Goal: Task Accomplishment & Management: Manage account settings

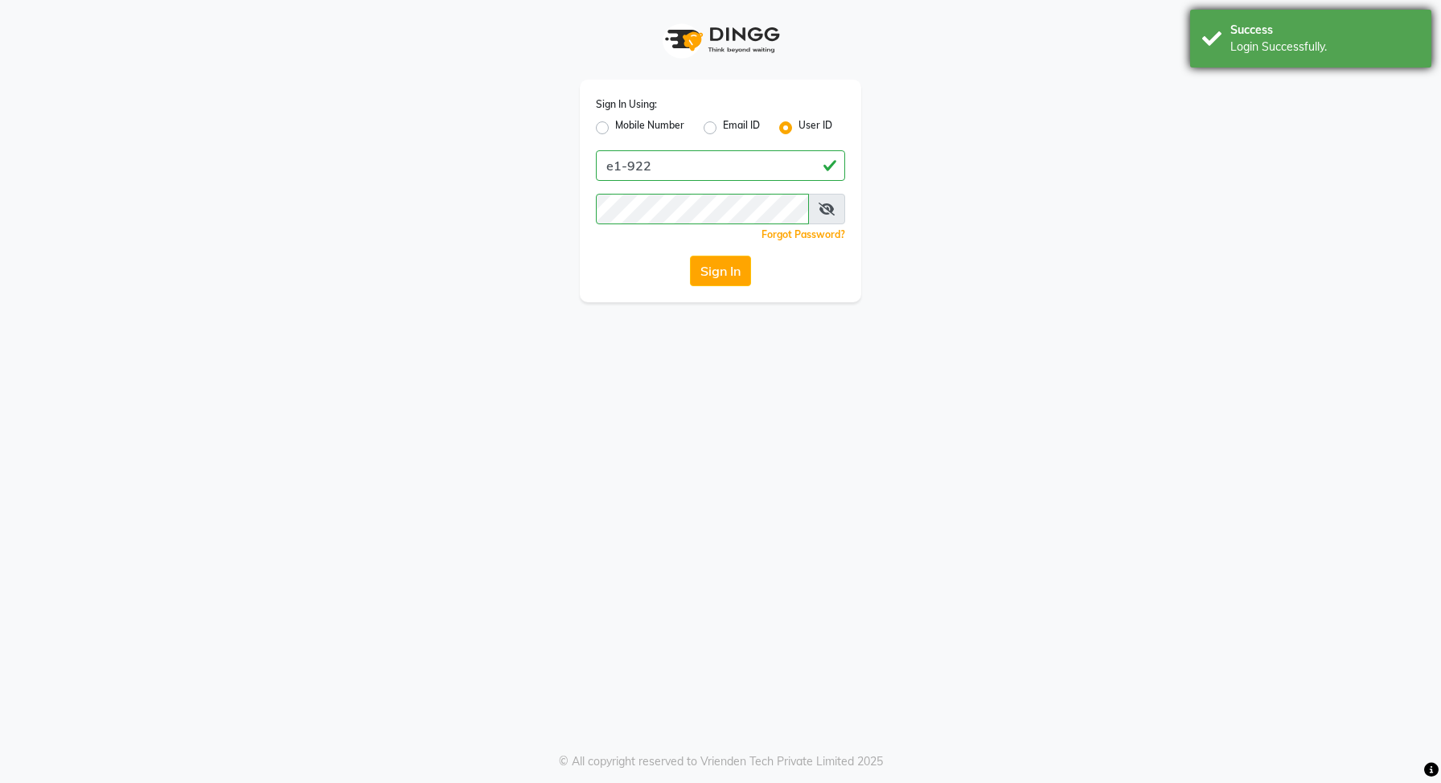
click at [1269, 31] on div "Success" at bounding box center [1325, 30] width 189 height 17
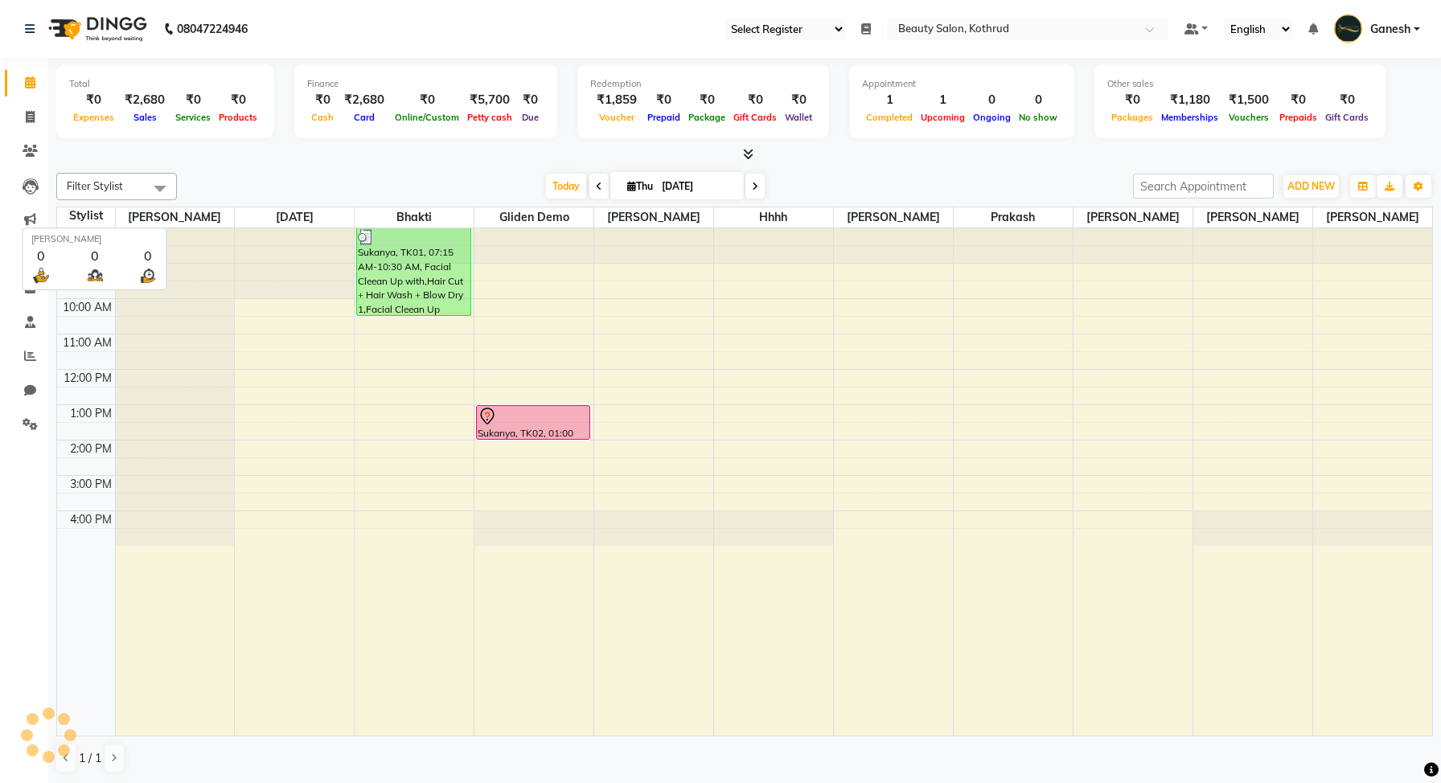
select select "24"
click at [29, 325] on icon at bounding box center [30, 322] width 10 height 12
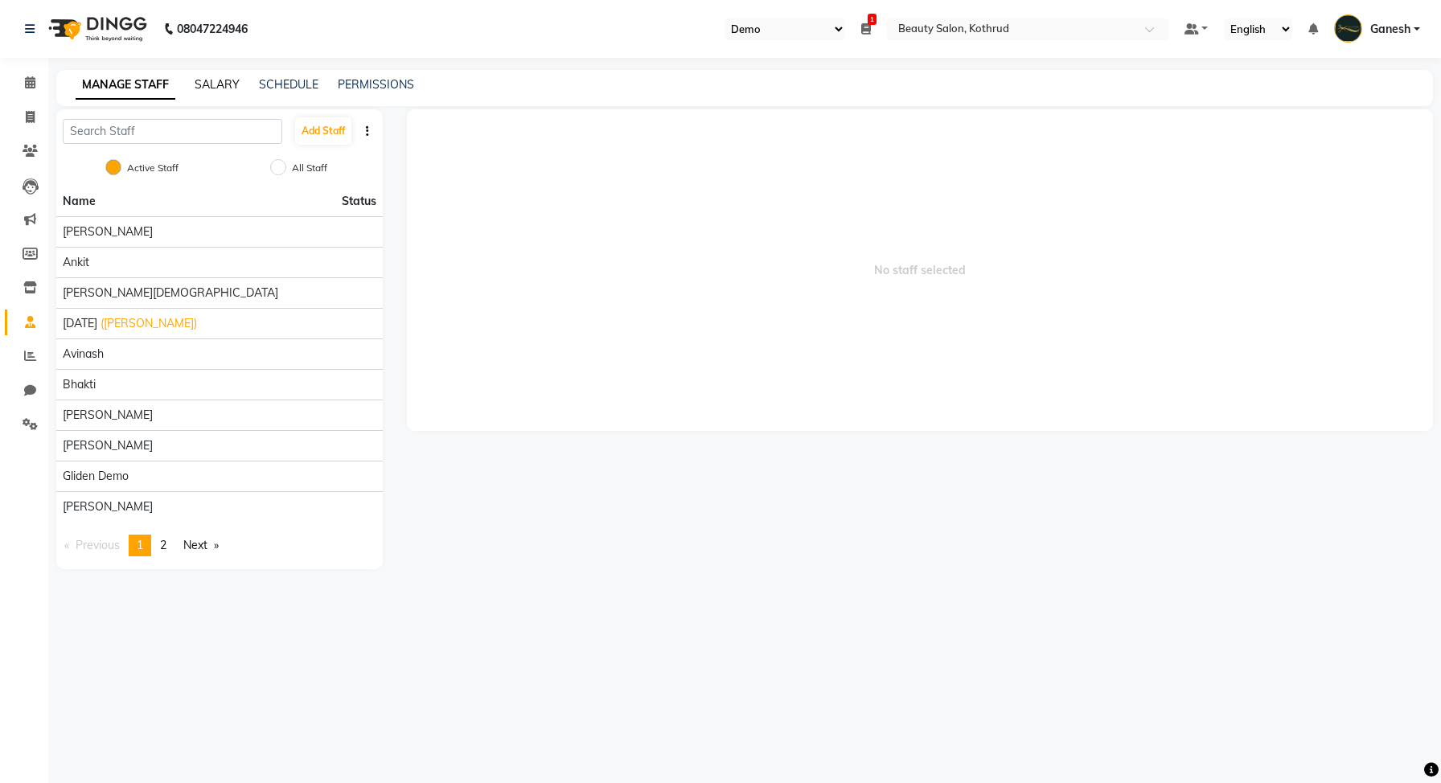
click at [226, 84] on link "SALARY" at bounding box center [217, 84] width 45 height 14
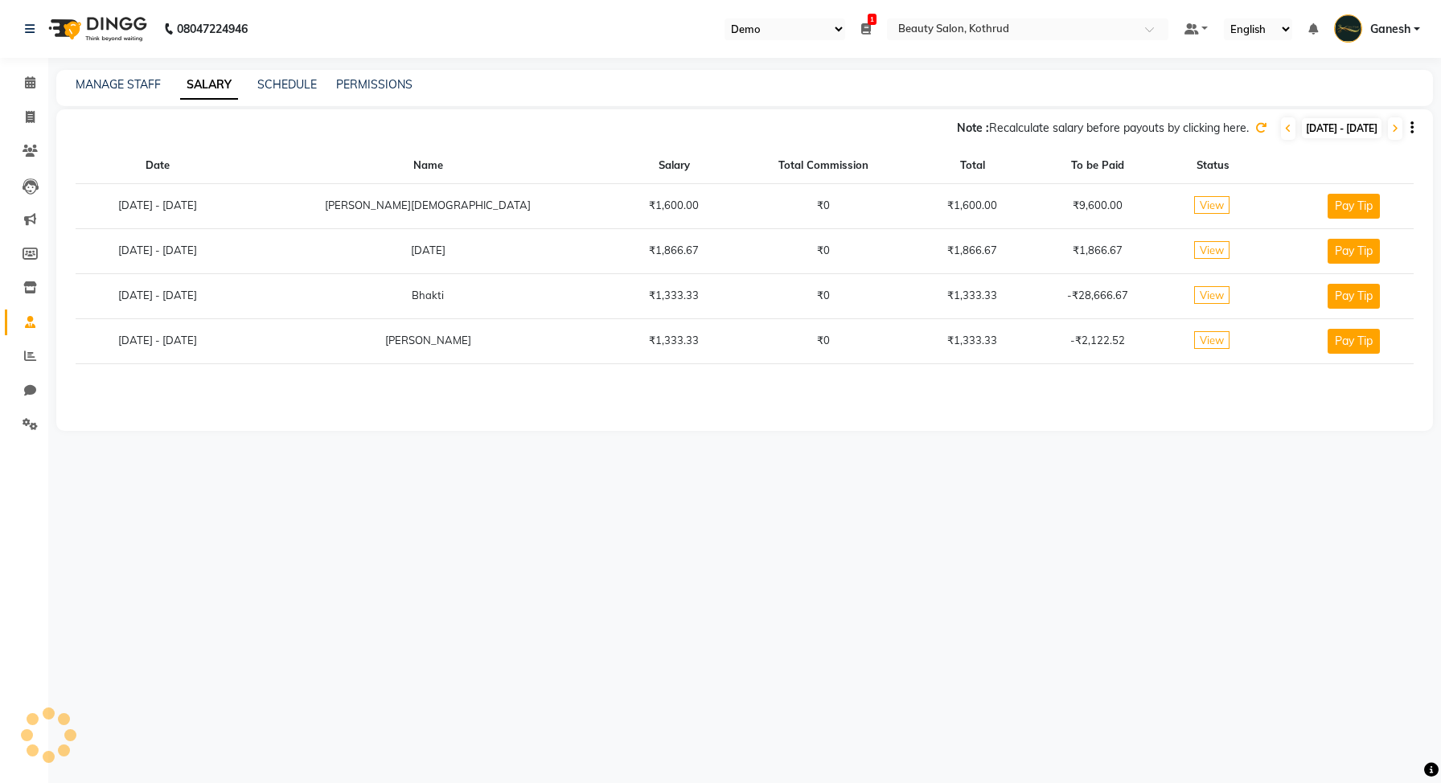
click at [1195, 207] on span "View" at bounding box center [1212, 205] width 35 height 18
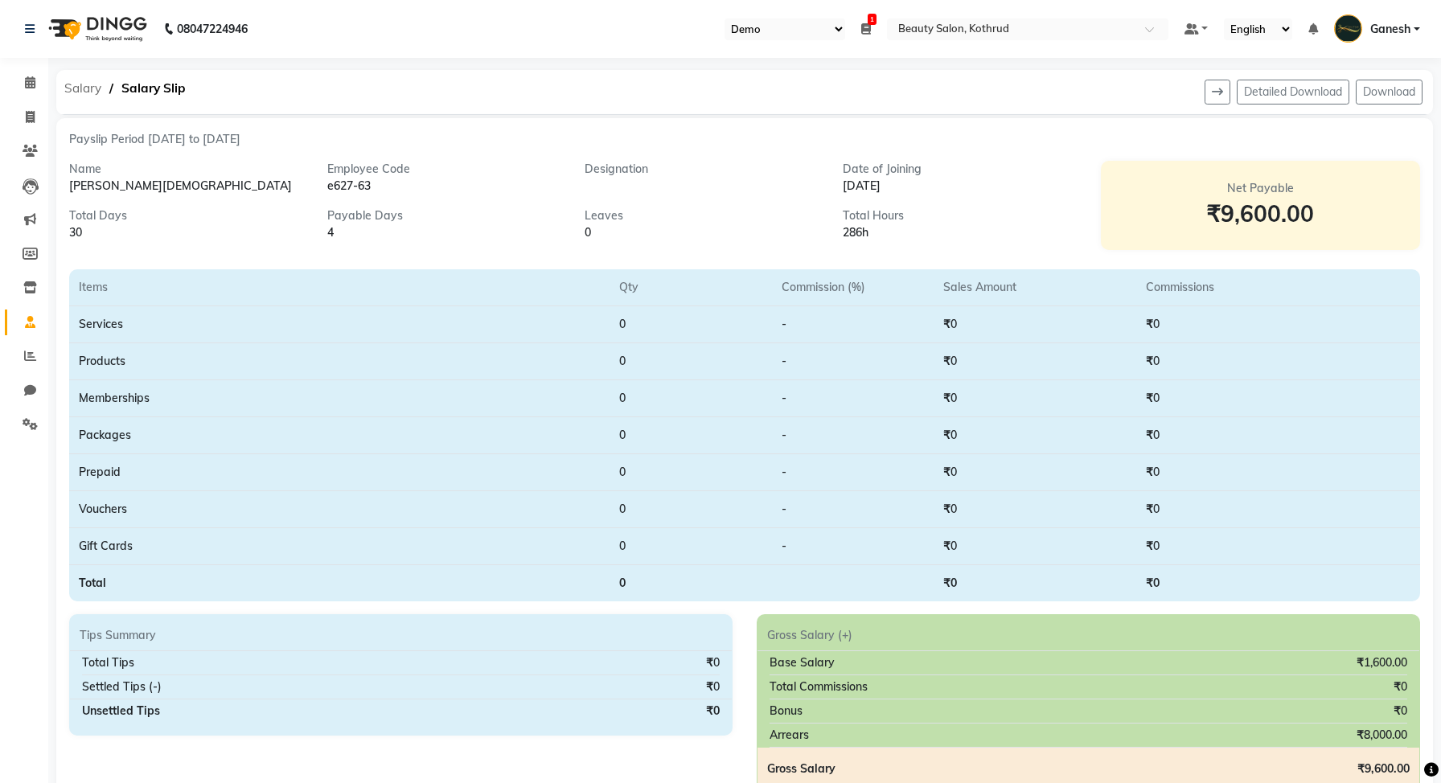
click at [96, 86] on span "Salary" at bounding box center [82, 88] width 53 height 29
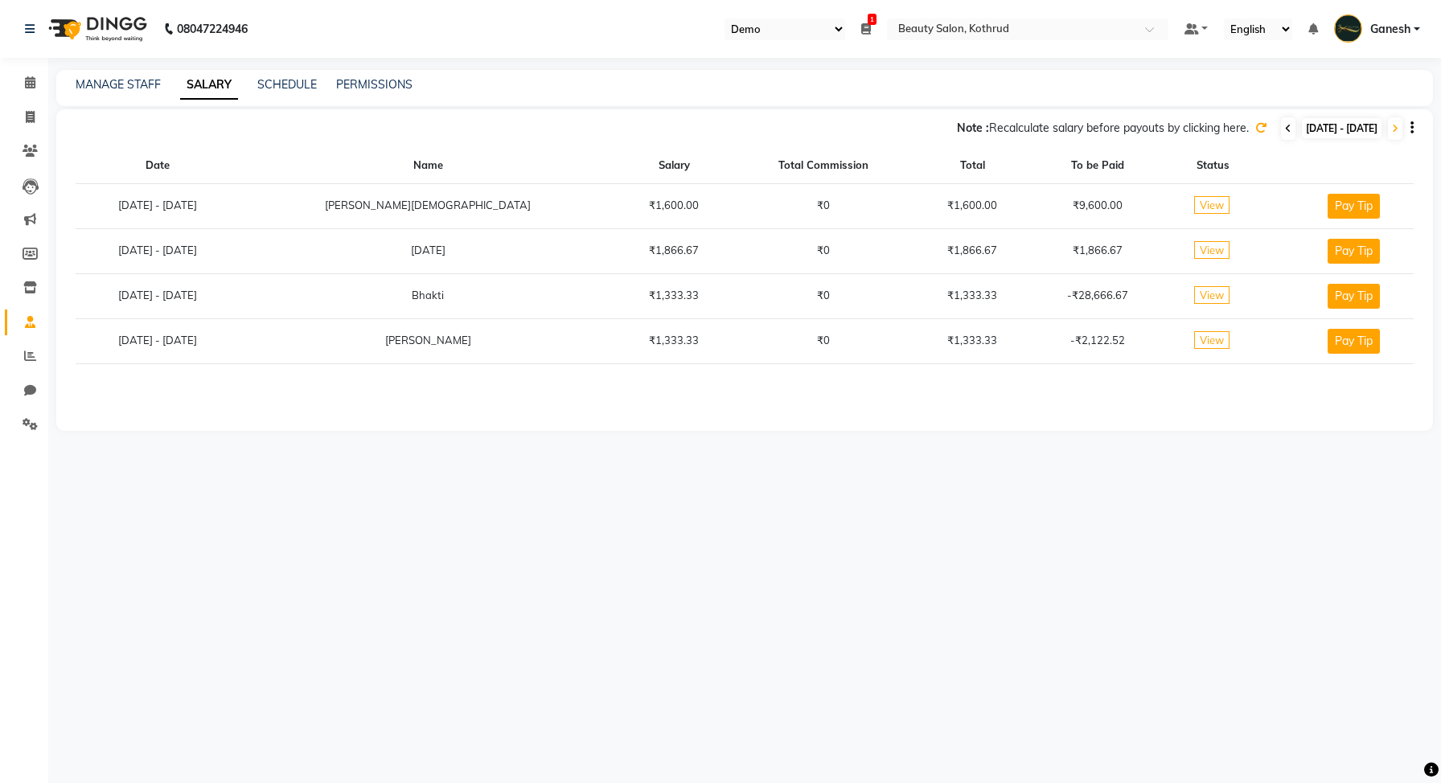
click at [1285, 129] on icon at bounding box center [1288, 129] width 6 height 10
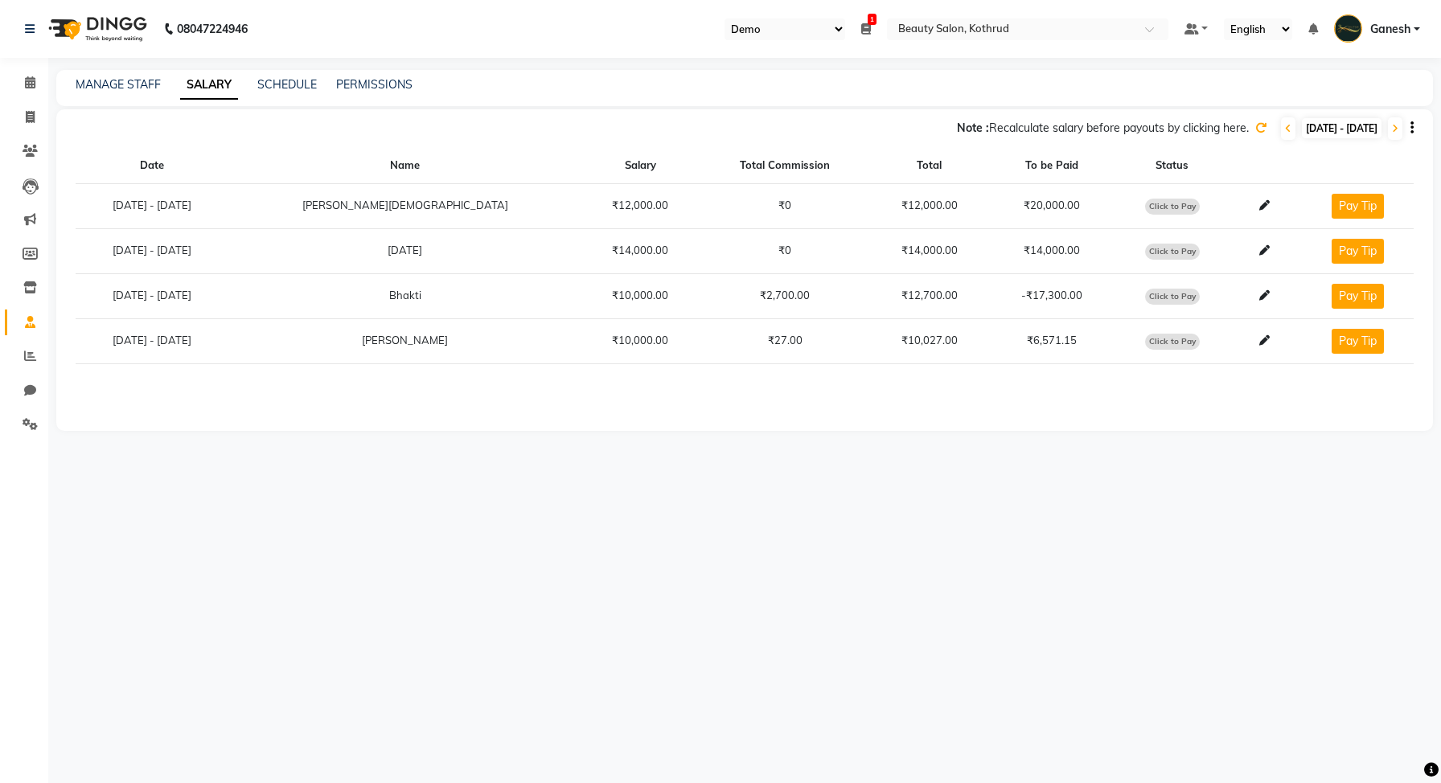
click at [1256, 130] on icon at bounding box center [1261, 127] width 11 height 11
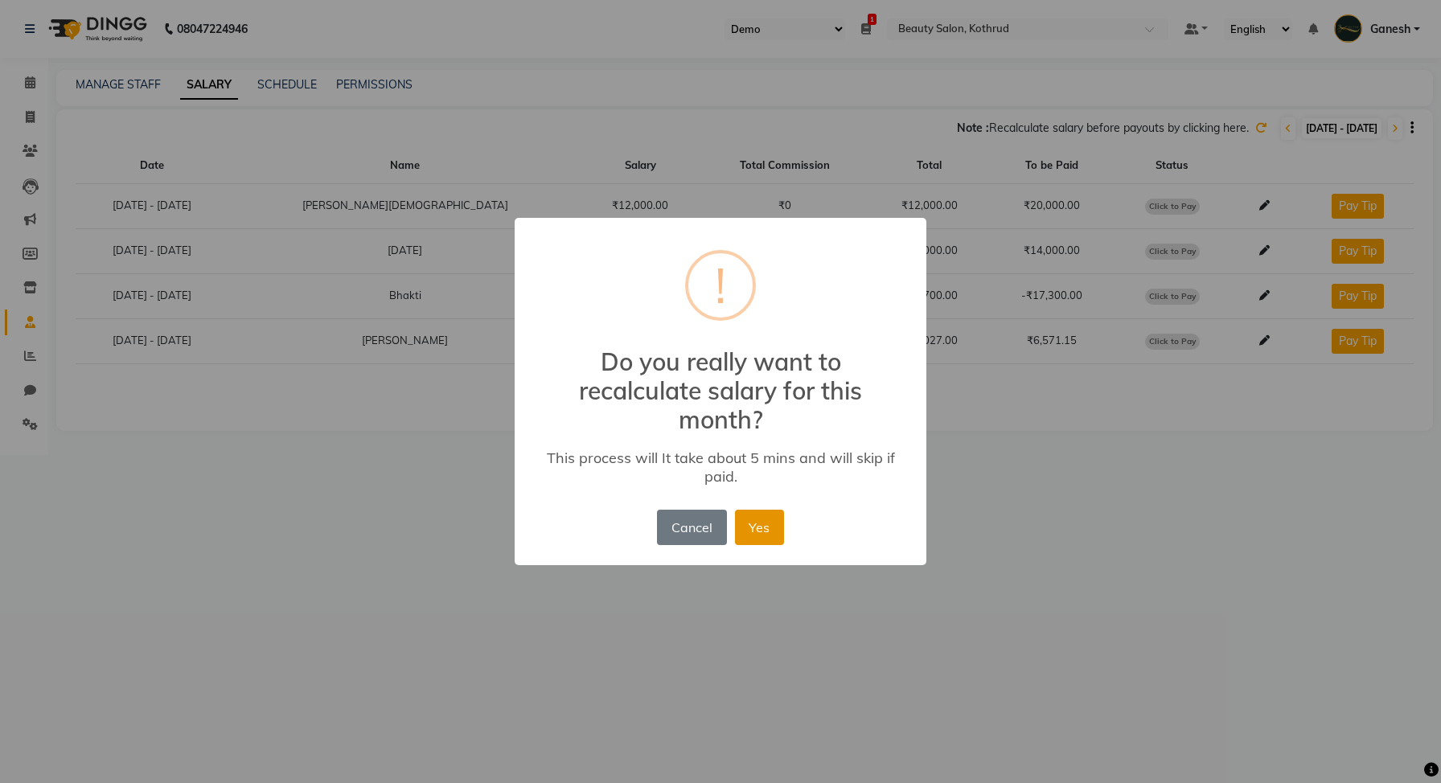
click at [755, 516] on button "Yes" at bounding box center [759, 527] width 49 height 35
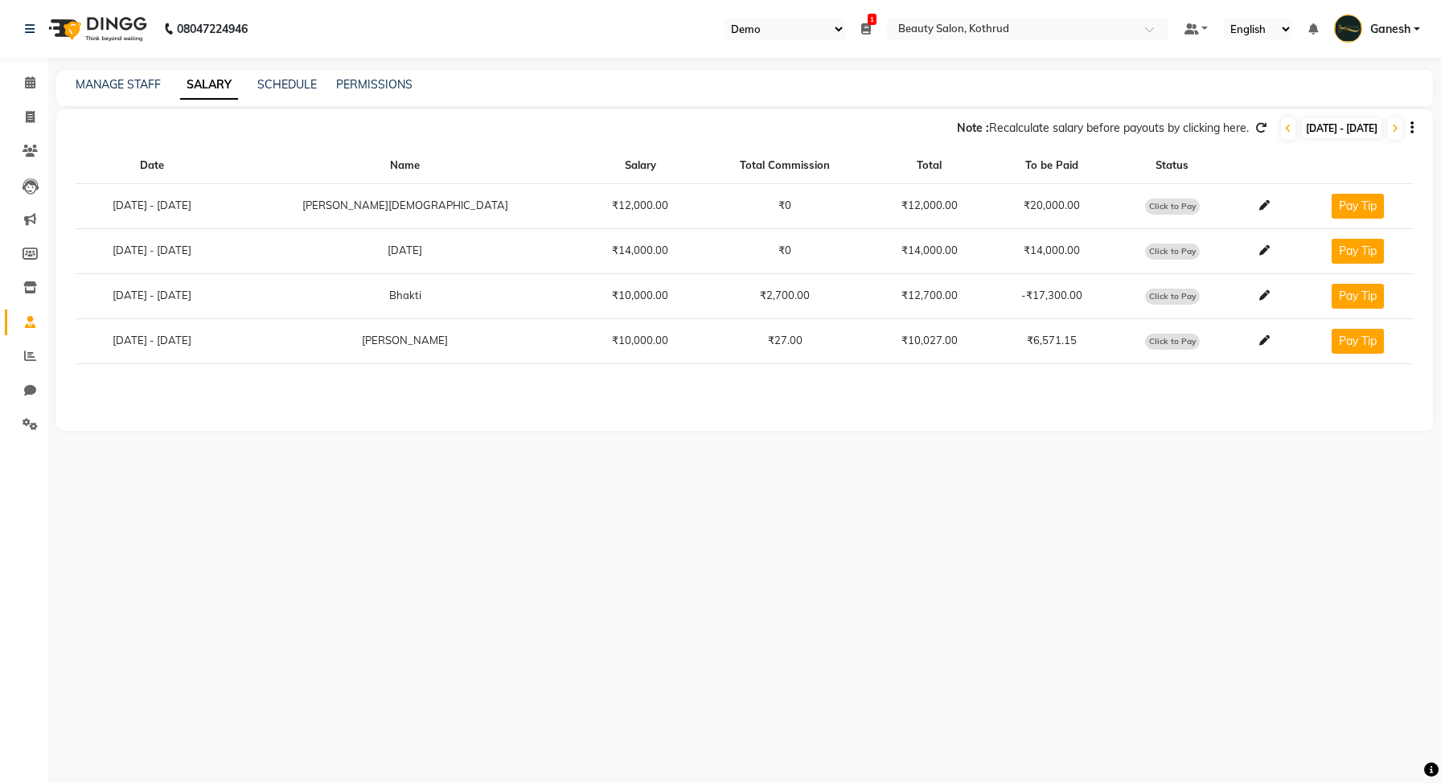
click at [1145, 248] on span "Click to Pay" at bounding box center [1172, 252] width 55 height 16
select select "1"
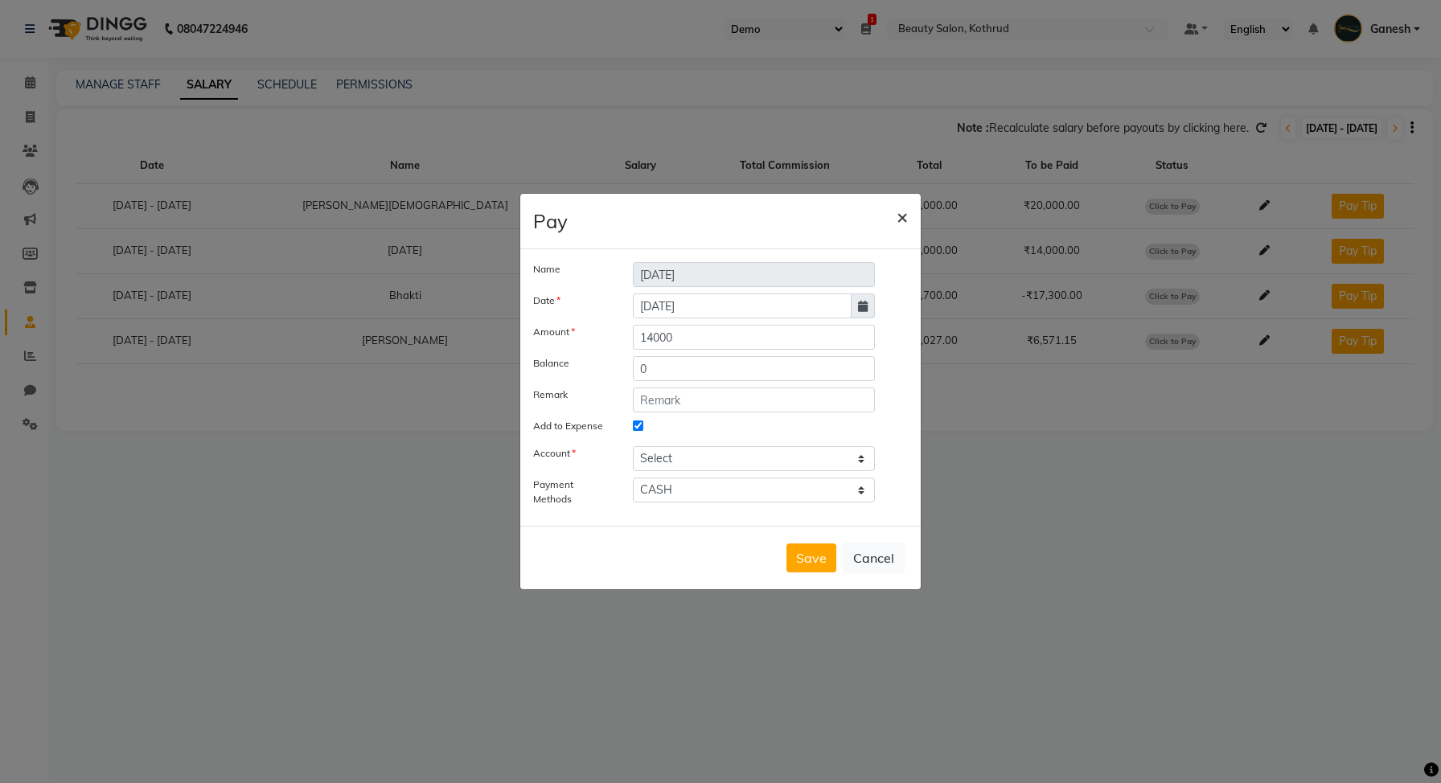
click at [902, 221] on span "×" at bounding box center [902, 216] width 11 height 24
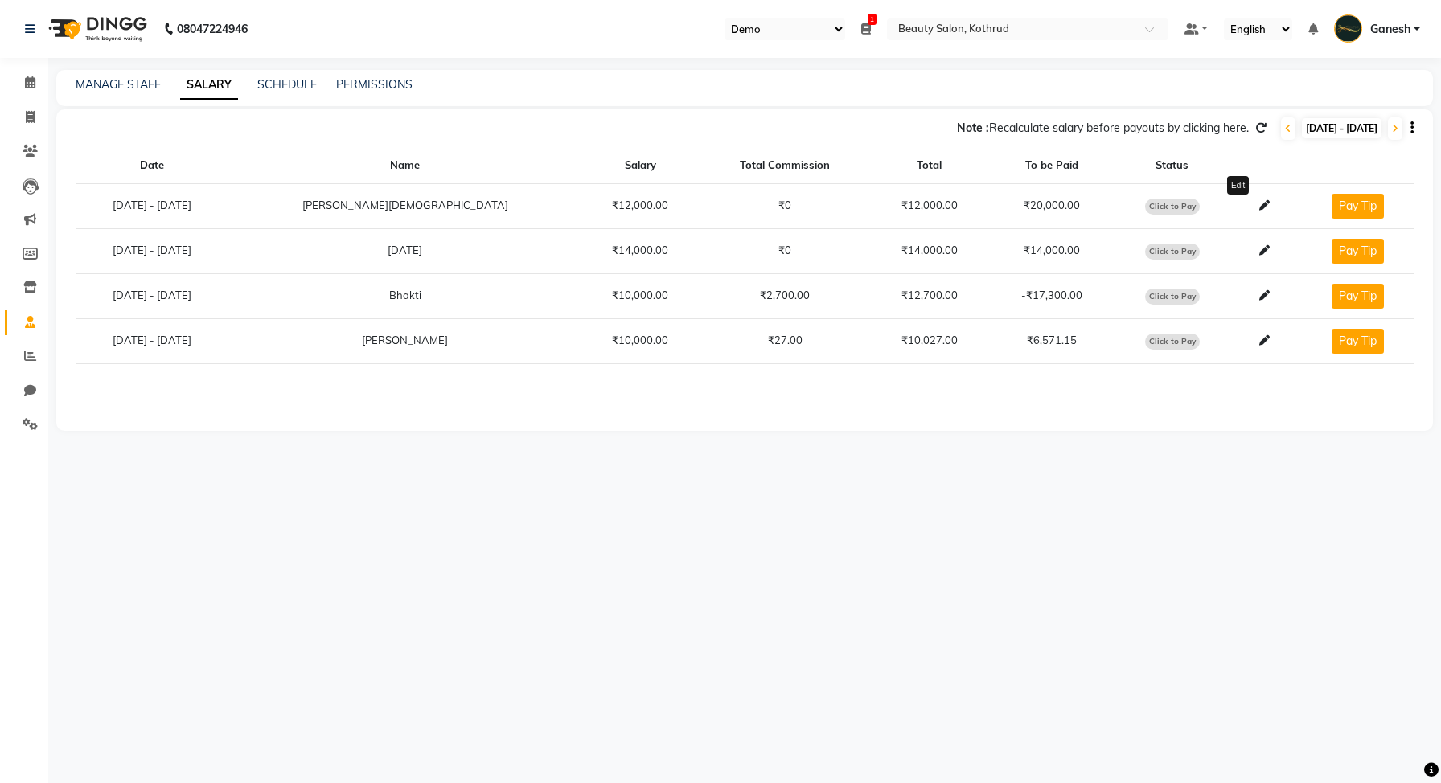
click at [1260, 208] on icon at bounding box center [1265, 205] width 10 height 10
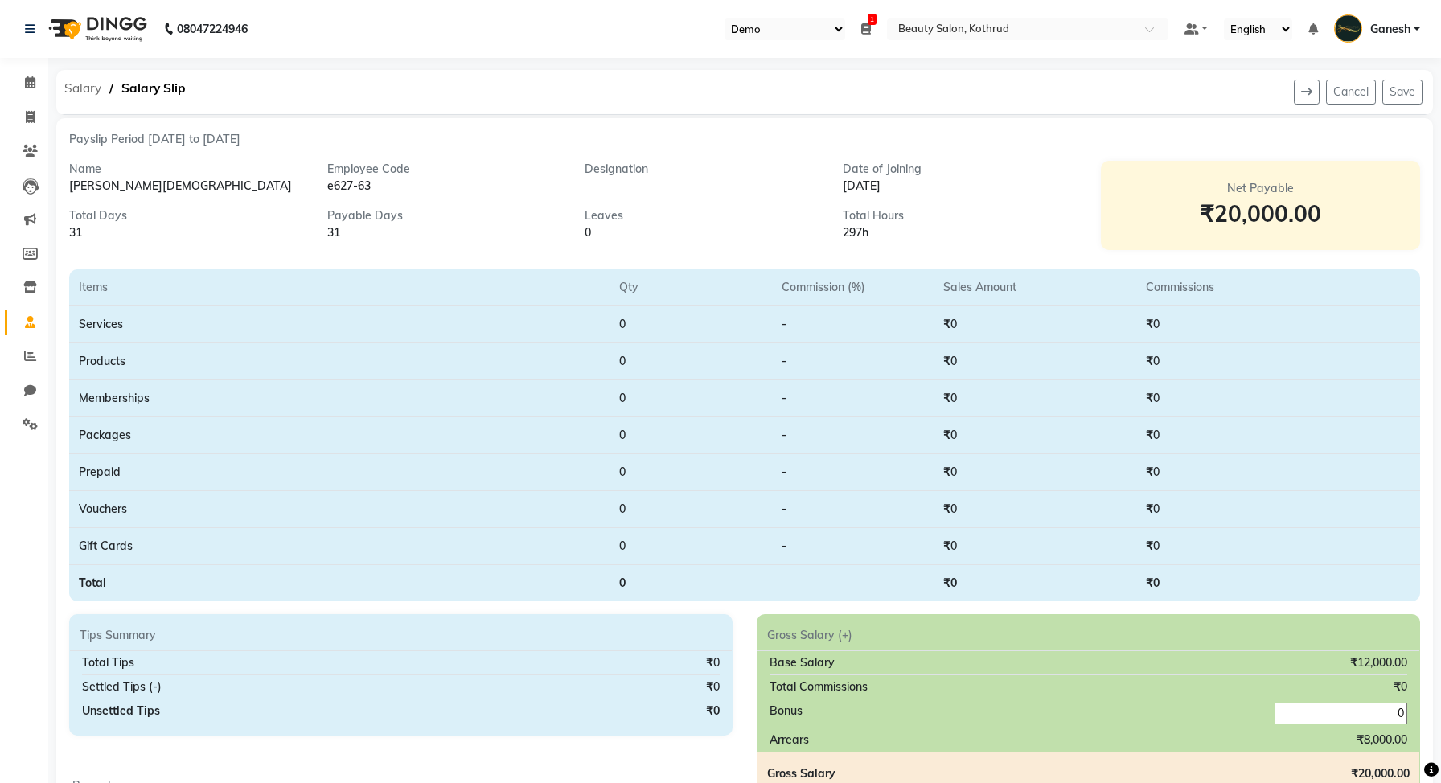
click at [87, 94] on span "Salary" at bounding box center [82, 88] width 53 height 29
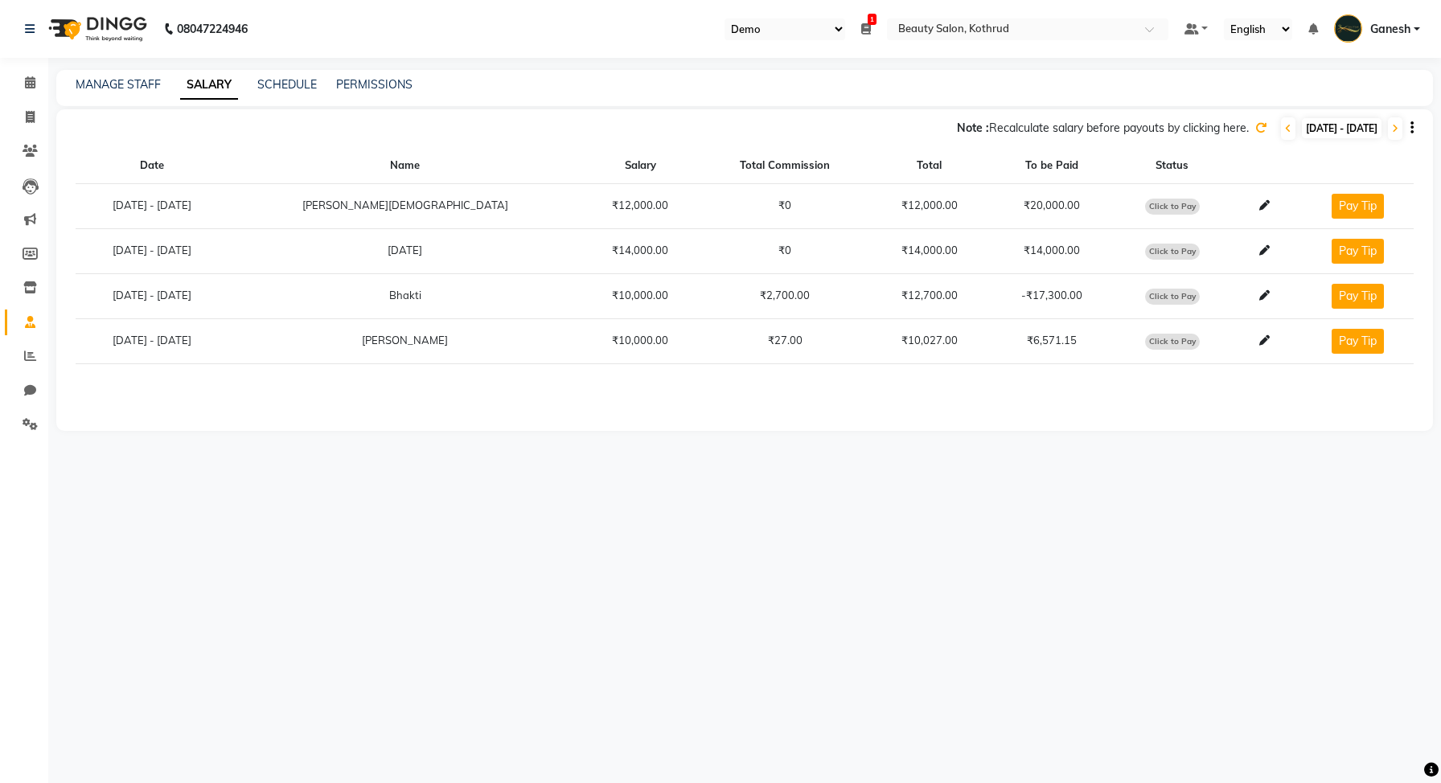
click at [1145, 199] on span "Click to Pay" at bounding box center [1172, 207] width 55 height 16
select select "1"
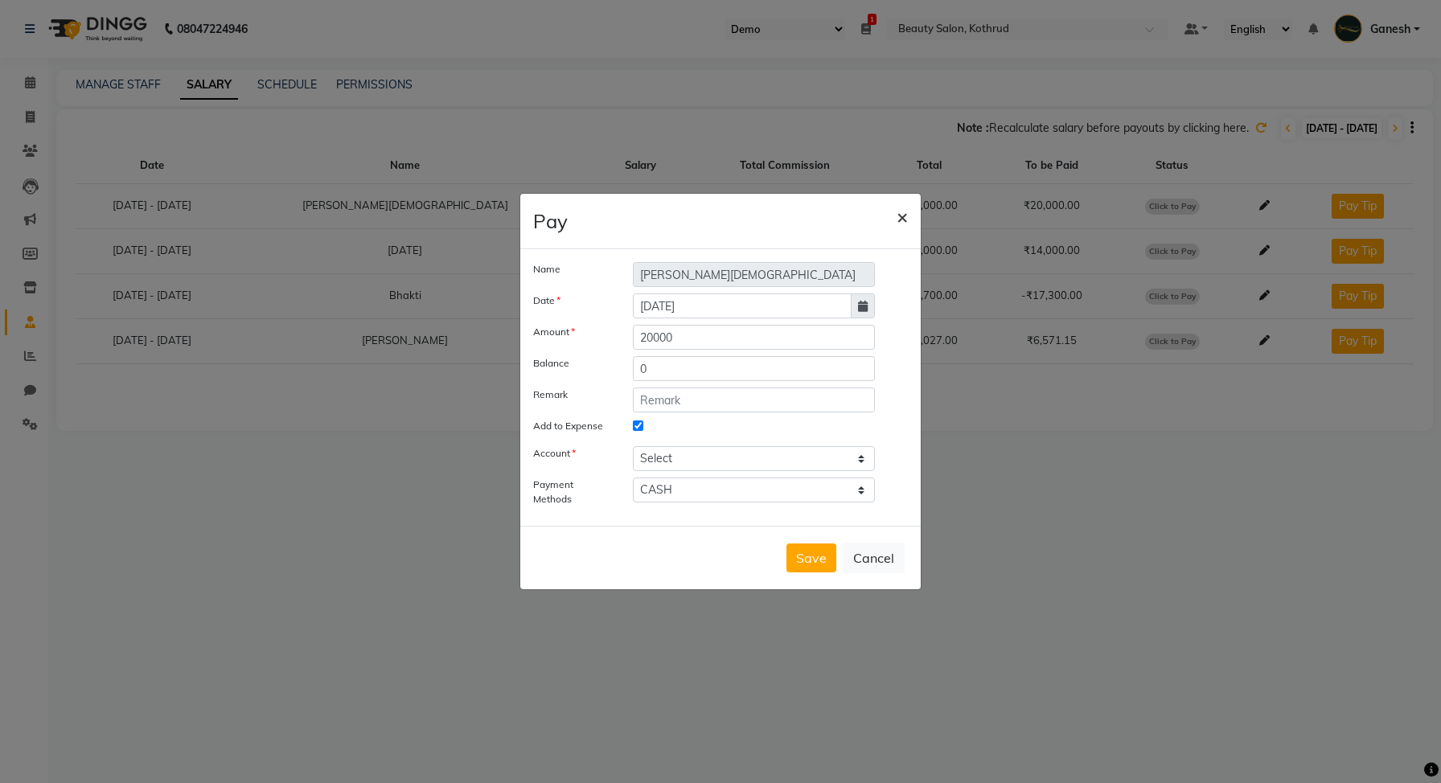
click at [897, 220] on span "×" at bounding box center [902, 216] width 11 height 24
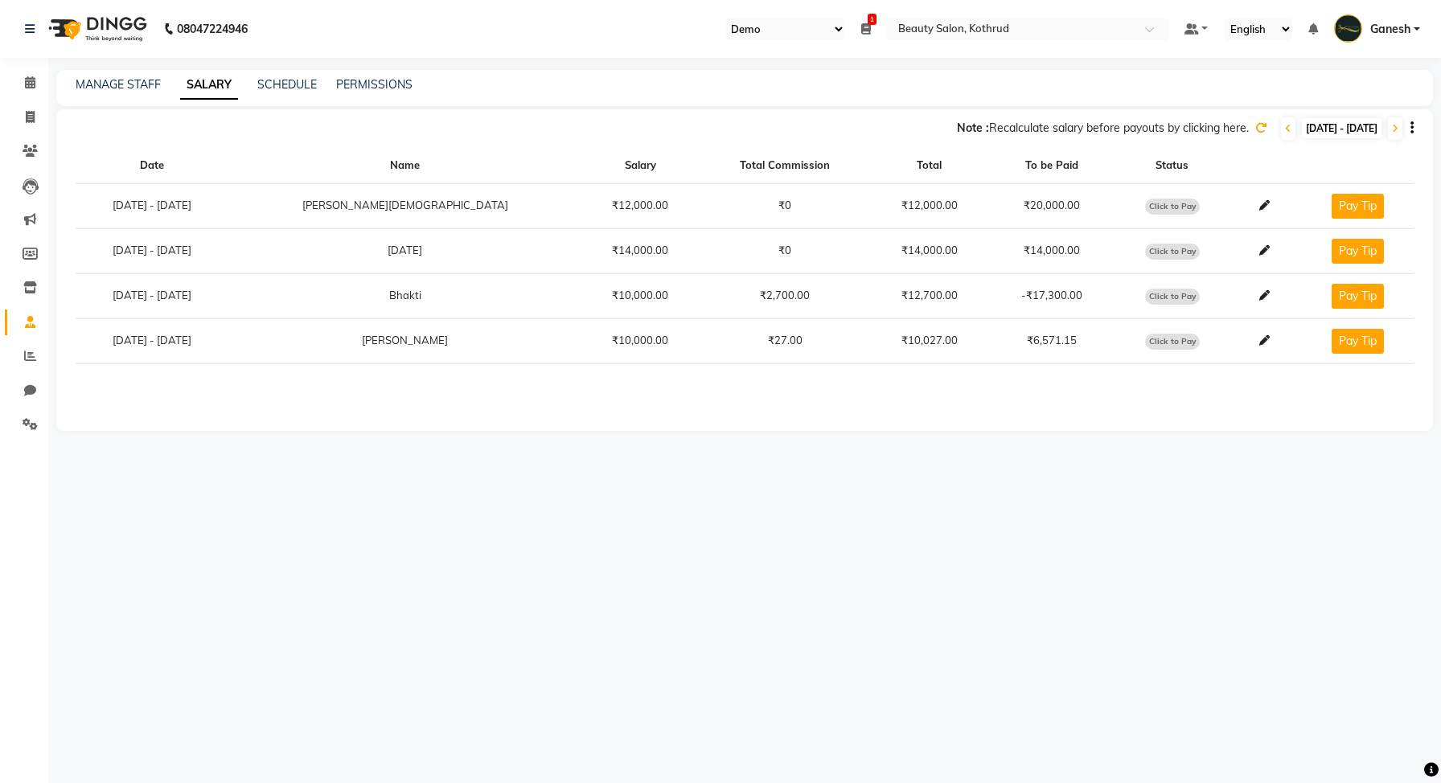
click at [1145, 249] on span "Click to Pay" at bounding box center [1172, 252] width 55 height 16
select select "1"
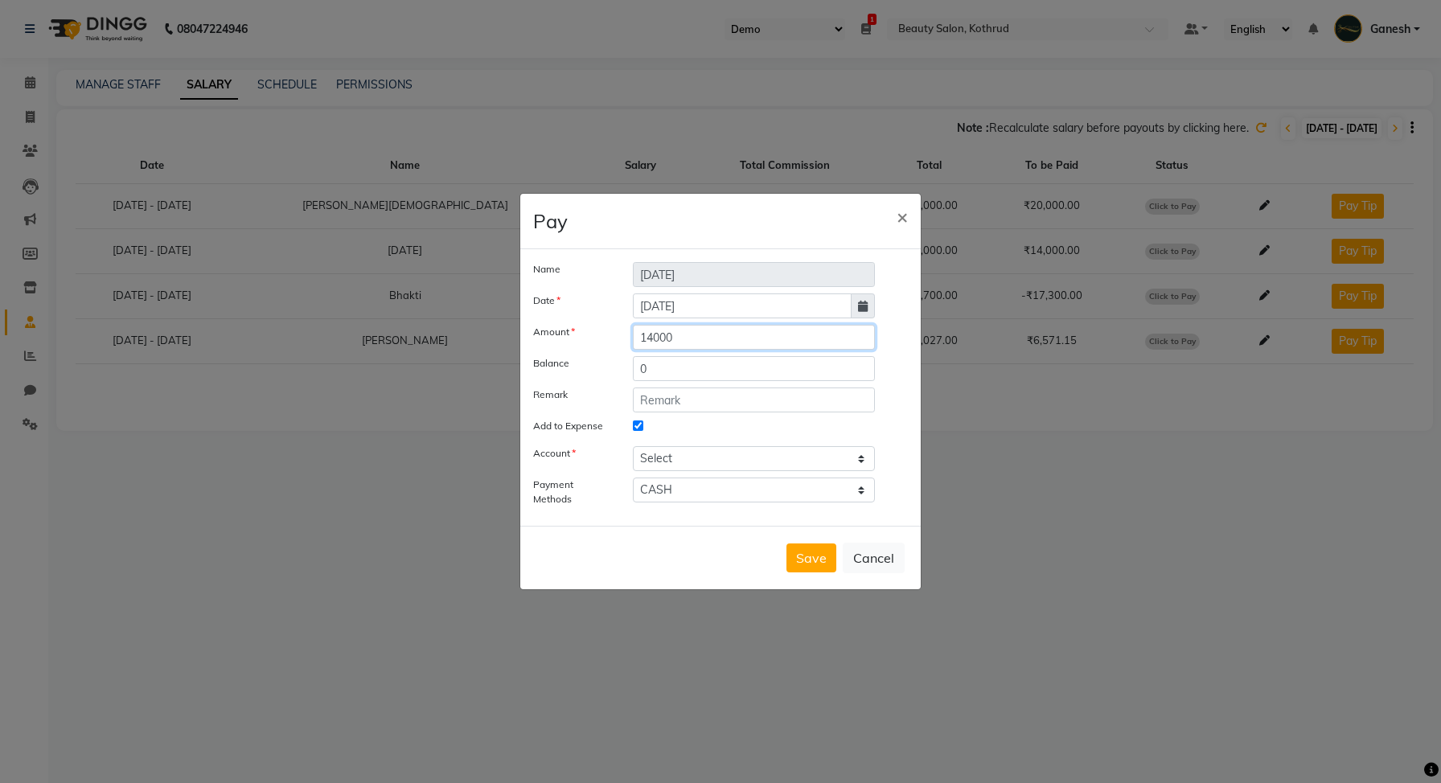
click at [699, 340] on input "14000" at bounding box center [754, 337] width 242 height 25
click at [636, 336] on input "14000" at bounding box center [754, 337] width 242 height 25
click at [655, 336] on input "14000" at bounding box center [754, 337] width 242 height 25
type input "11000"
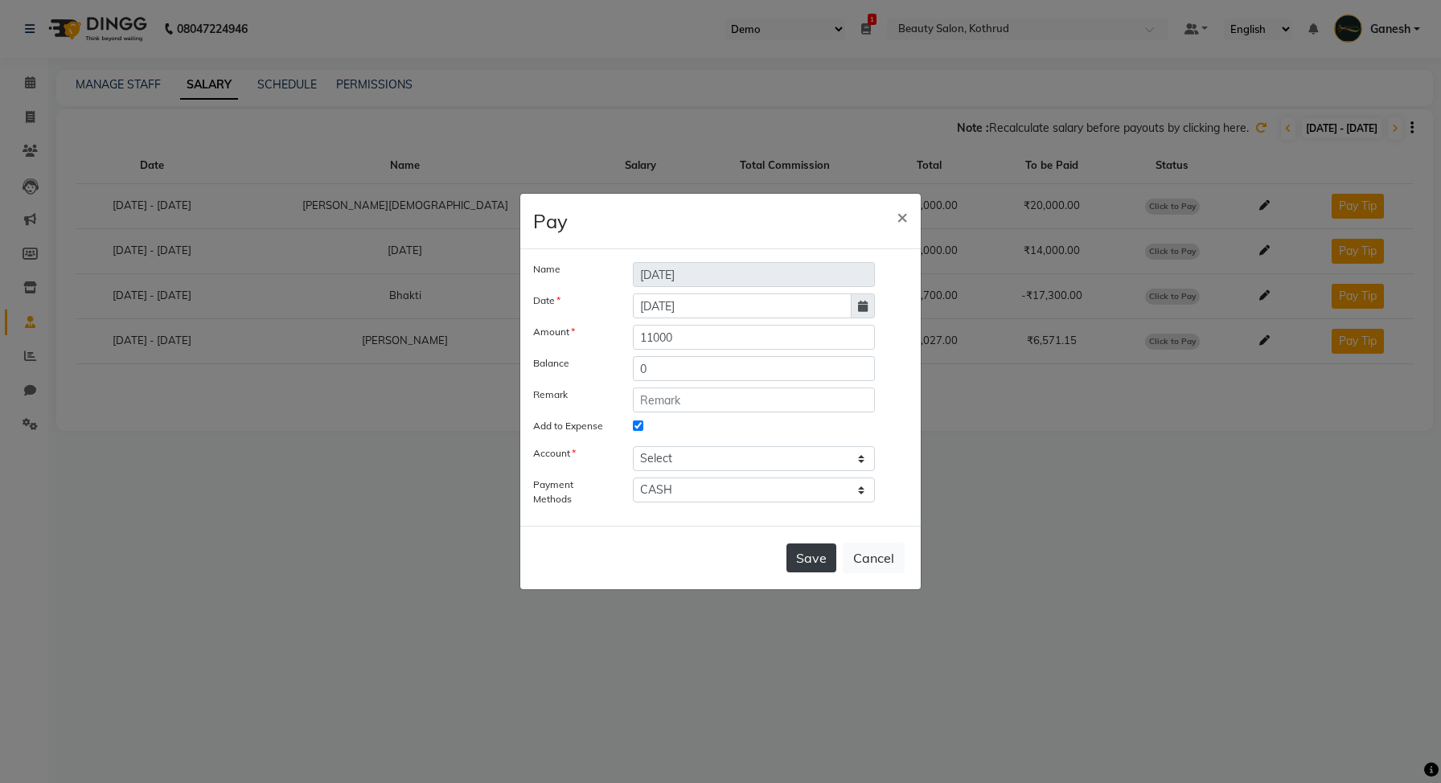
click at [813, 553] on button "Save" at bounding box center [812, 558] width 50 height 29
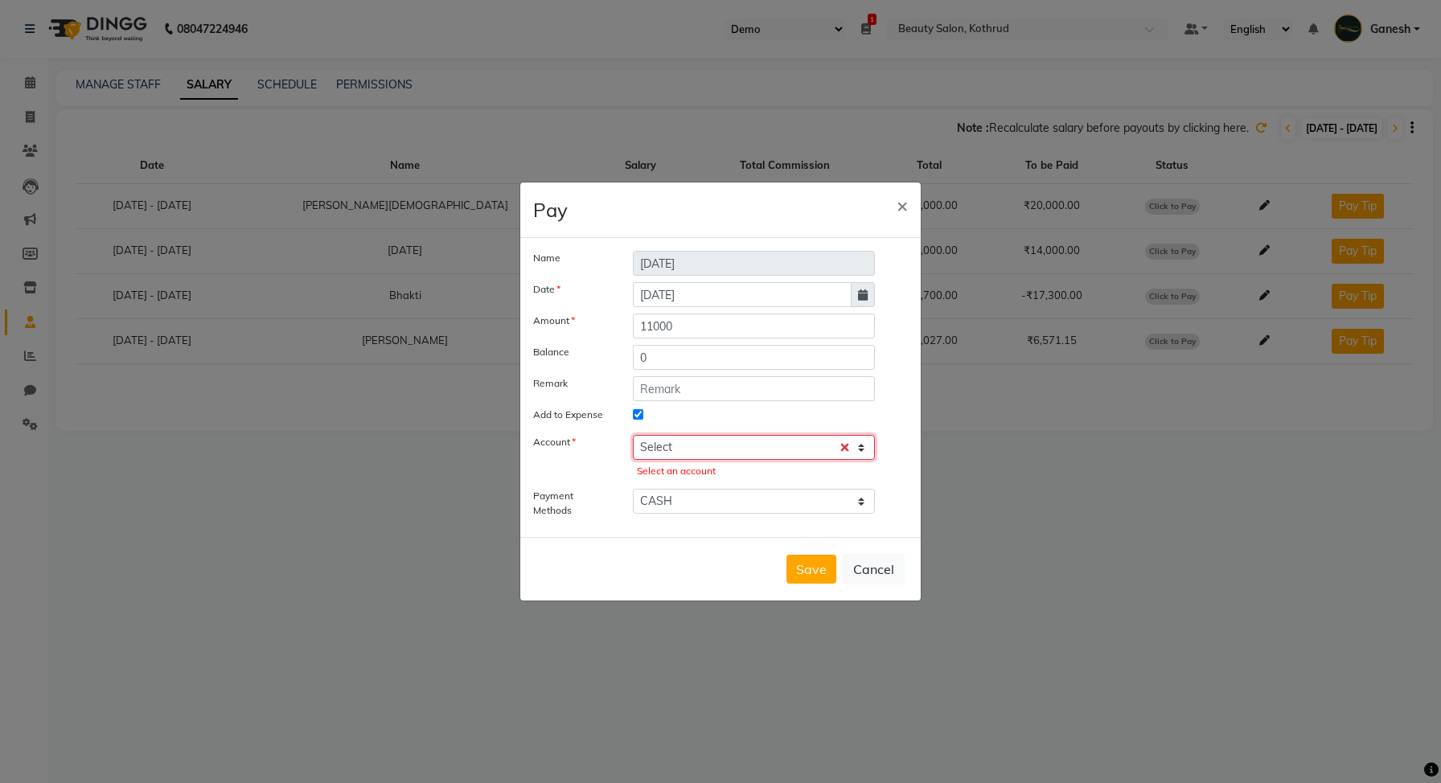
click at [721, 441] on select "Select [PERSON_NAME] cash transfer cash Handover Cash Account [PERSON_NAME] Exp…" at bounding box center [754, 447] width 242 height 25
click at [633, 435] on select "Select [PERSON_NAME] cash transfer cash Handover Cash Account [PERSON_NAME] Exp…" at bounding box center [754, 447] width 242 height 25
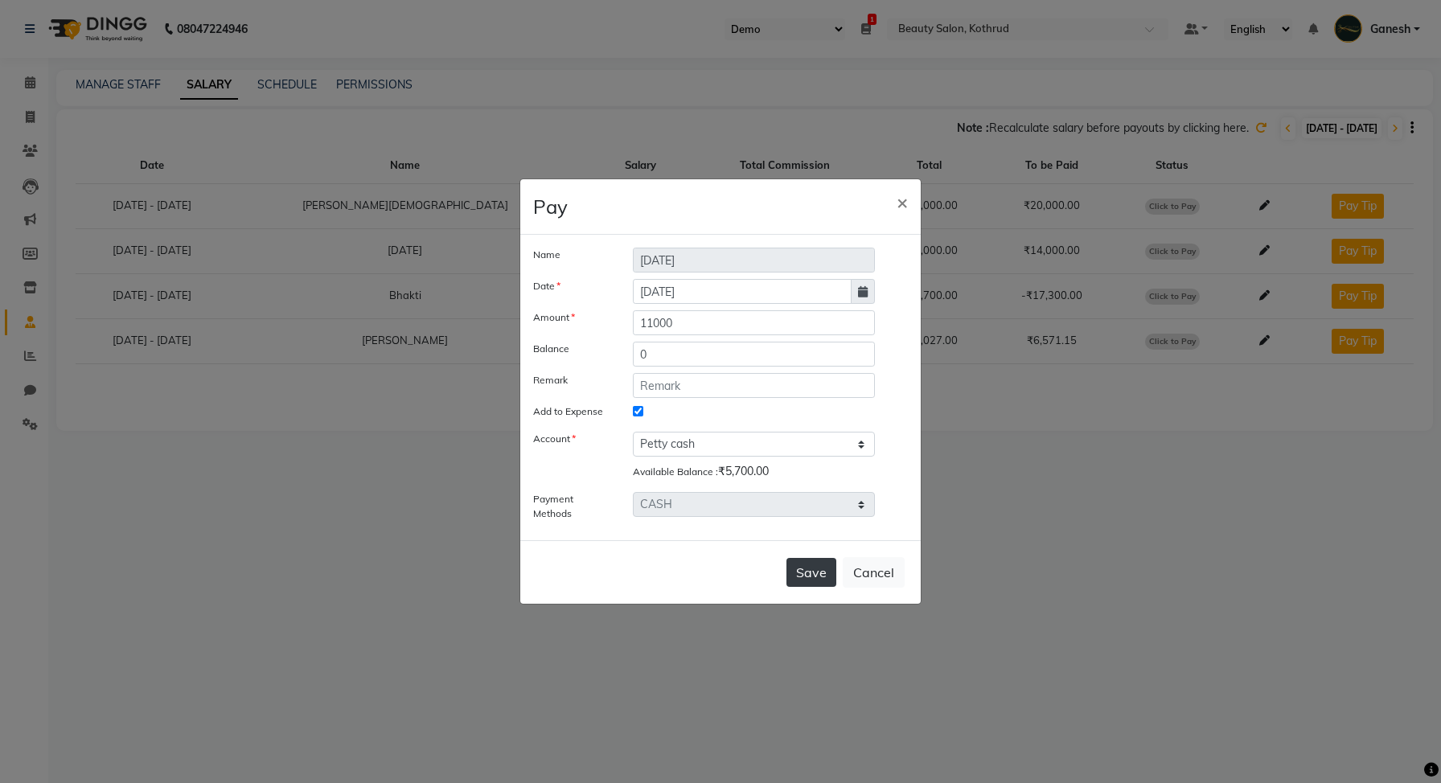
click at [814, 565] on button "Save" at bounding box center [812, 572] width 50 height 29
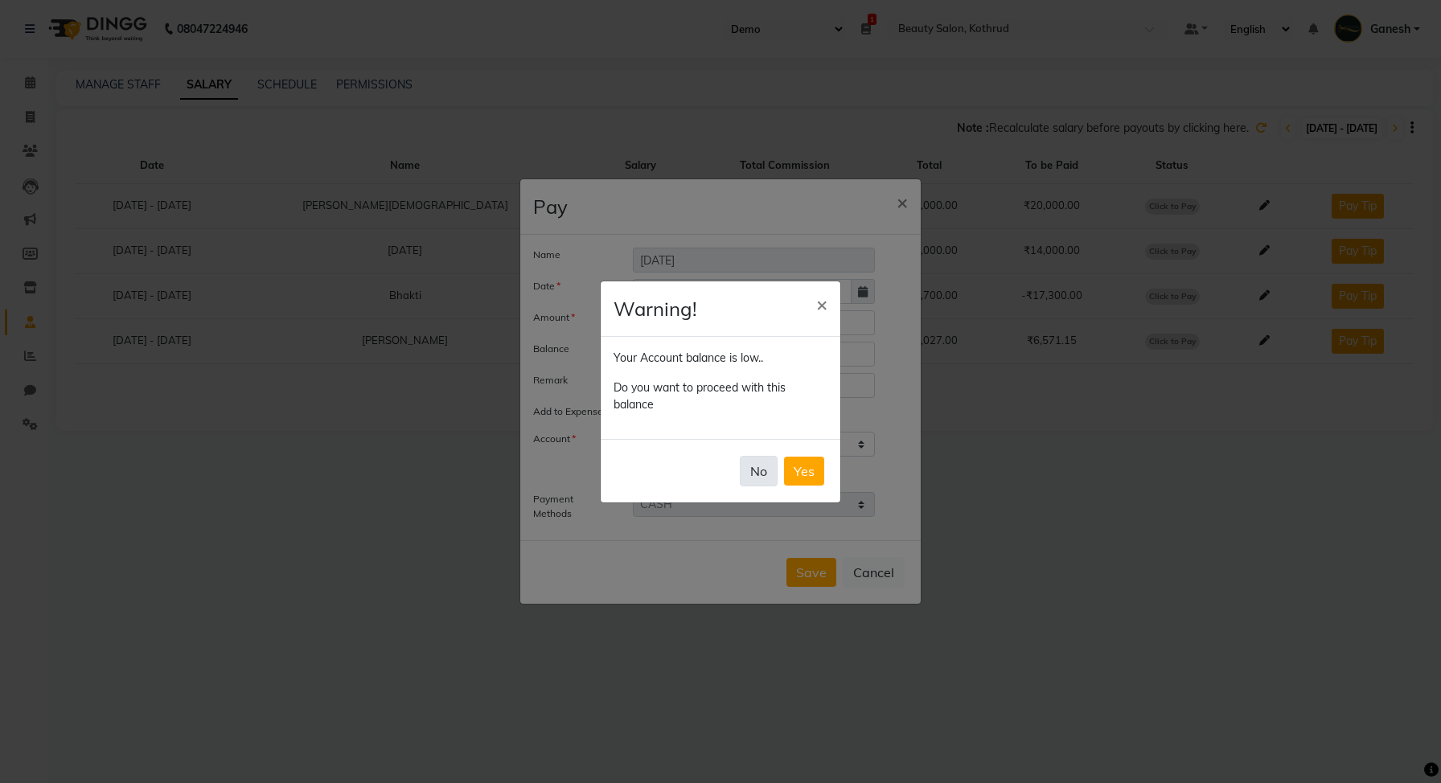
click at [759, 475] on button "No" at bounding box center [759, 471] width 38 height 31
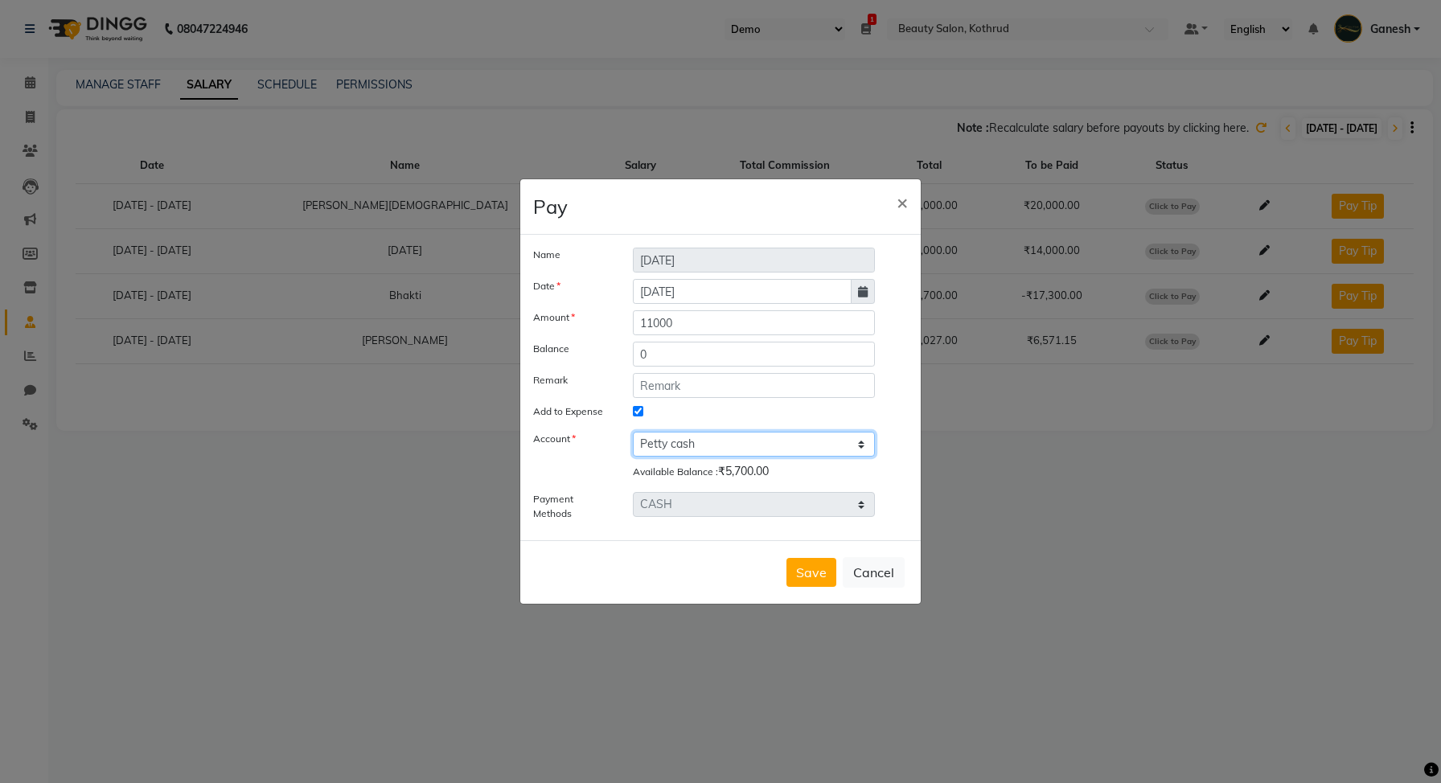
click at [697, 442] on select "Select [PERSON_NAME] cash transfer cash Handover Cash Account [PERSON_NAME] Exp…" at bounding box center [754, 444] width 242 height 25
select select "4437"
click at [633, 432] on select "Select [PERSON_NAME] cash transfer cash Handover Cash Account [PERSON_NAME] Exp…" at bounding box center [754, 444] width 242 height 25
click at [695, 443] on select "Select [PERSON_NAME] cash transfer cash Handover Cash Account [PERSON_NAME] Exp…" at bounding box center [754, 444] width 242 height 25
click at [633, 446] on select "Select [PERSON_NAME] cash transfer cash Handover Cash Account [PERSON_NAME] Exp…" at bounding box center [754, 444] width 242 height 25
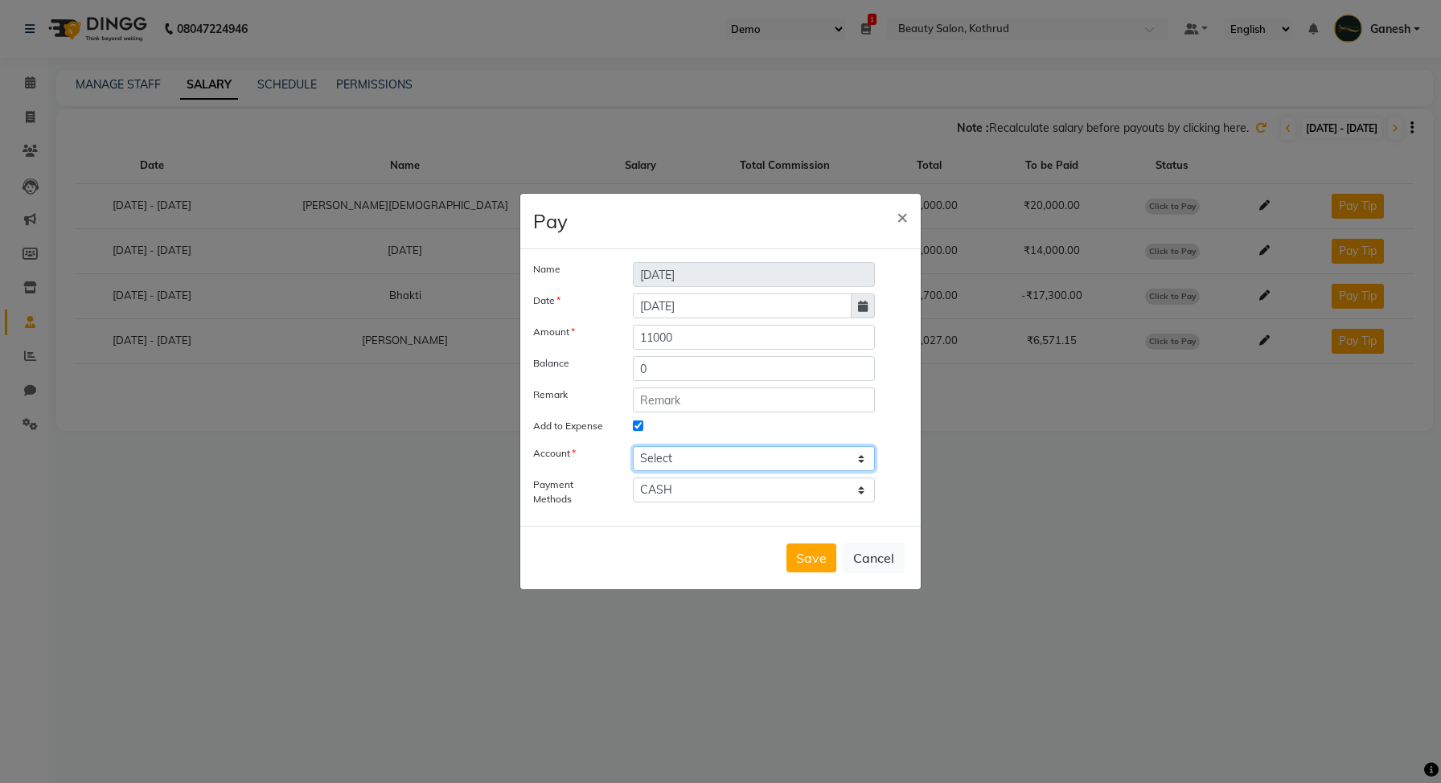
click at [688, 454] on select "Select [PERSON_NAME] cash transfer cash Handover Cash Account [PERSON_NAME] Exp…" at bounding box center [754, 458] width 242 height 25
select select "992"
click at [633, 446] on select "Select [PERSON_NAME] cash transfer cash Handover Cash Account [PERSON_NAME] Exp…" at bounding box center [754, 458] width 242 height 25
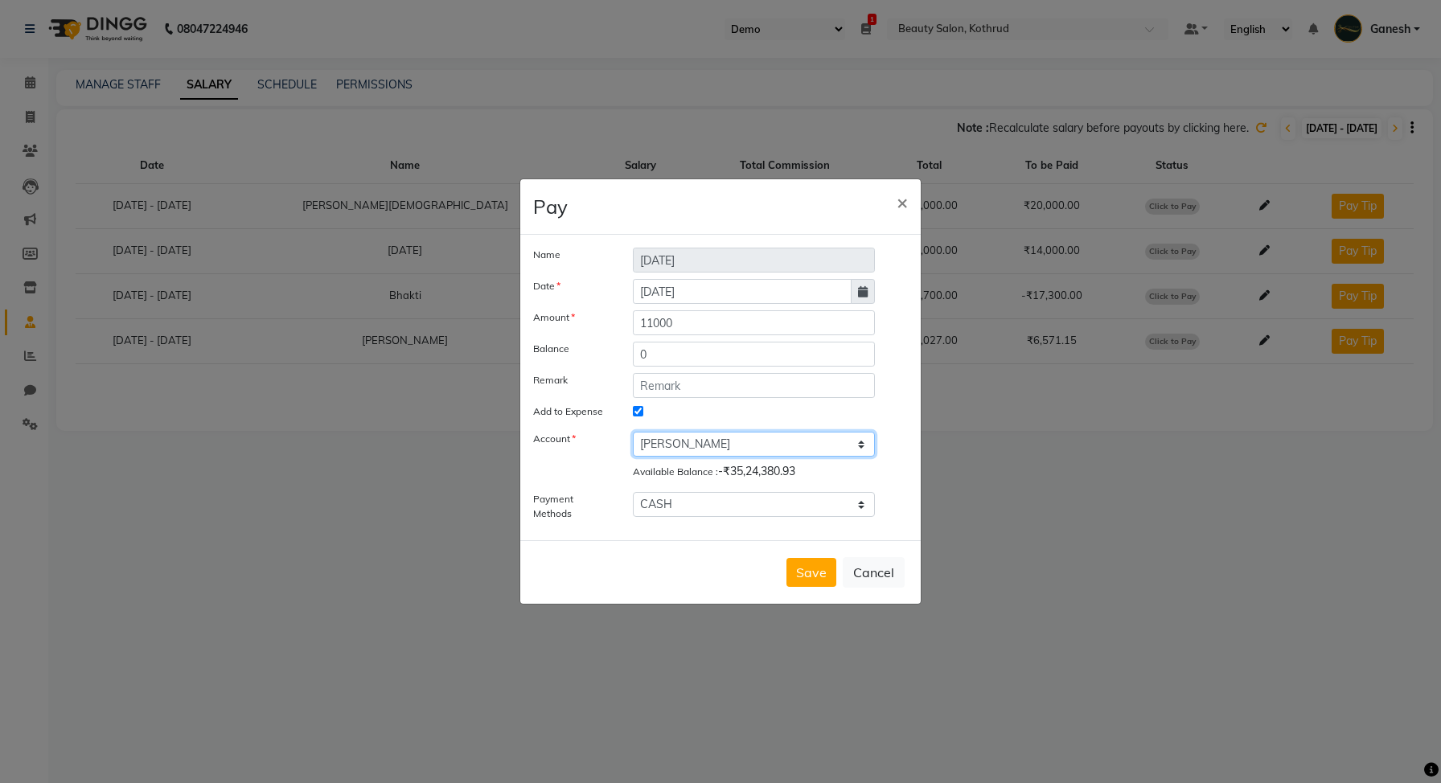
click at [697, 450] on select "Select [PERSON_NAME] cash transfer cash Handover Cash Account [PERSON_NAME] Exp…" at bounding box center [754, 444] width 242 height 25
select select
click at [633, 446] on select "Select [PERSON_NAME] cash transfer cash Handover Cash Account [PERSON_NAME] Exp…" at bounding box center [754, 444] width 242 height 25
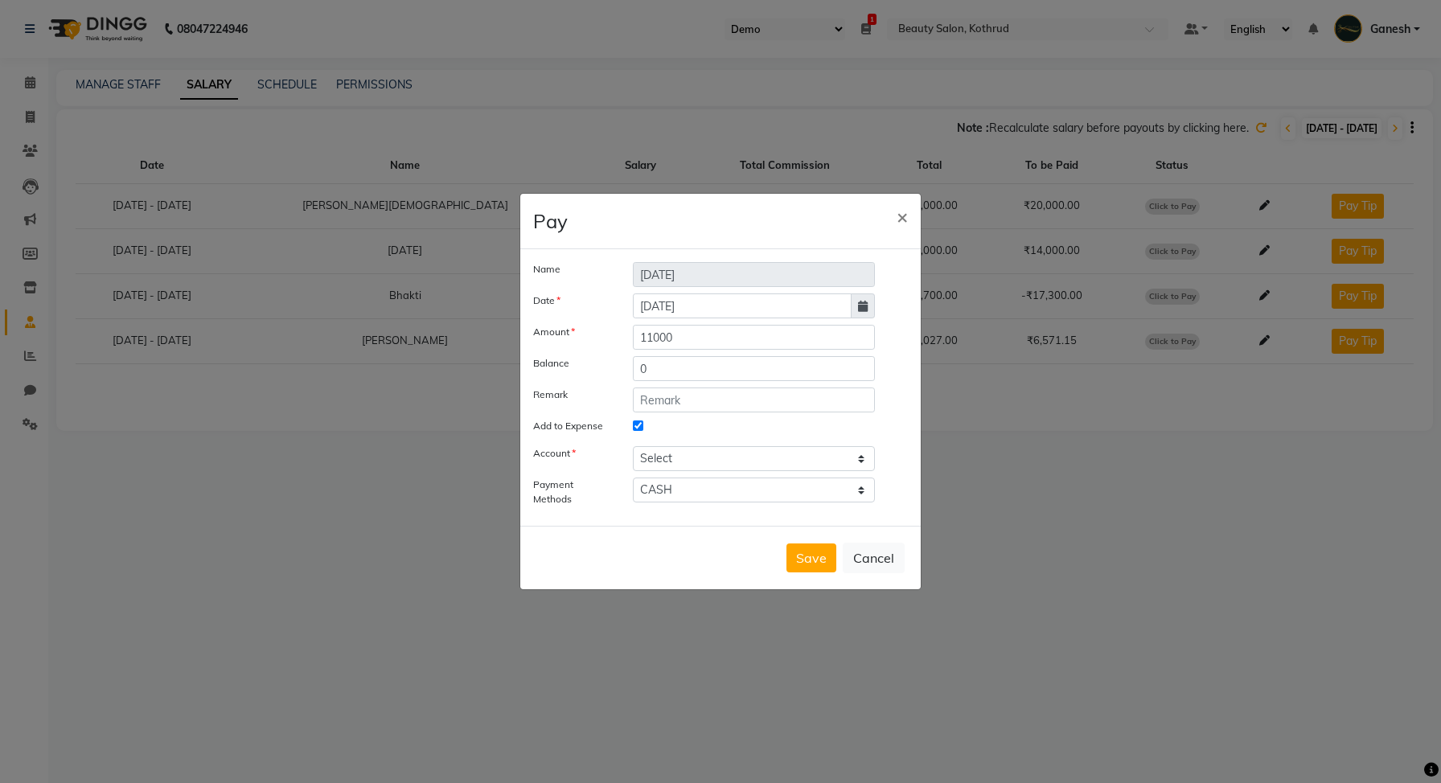
click at [639, 428] on input "Add to Expense" at bounding box center [638, 426] width 10 height 10
checkbox input "false"
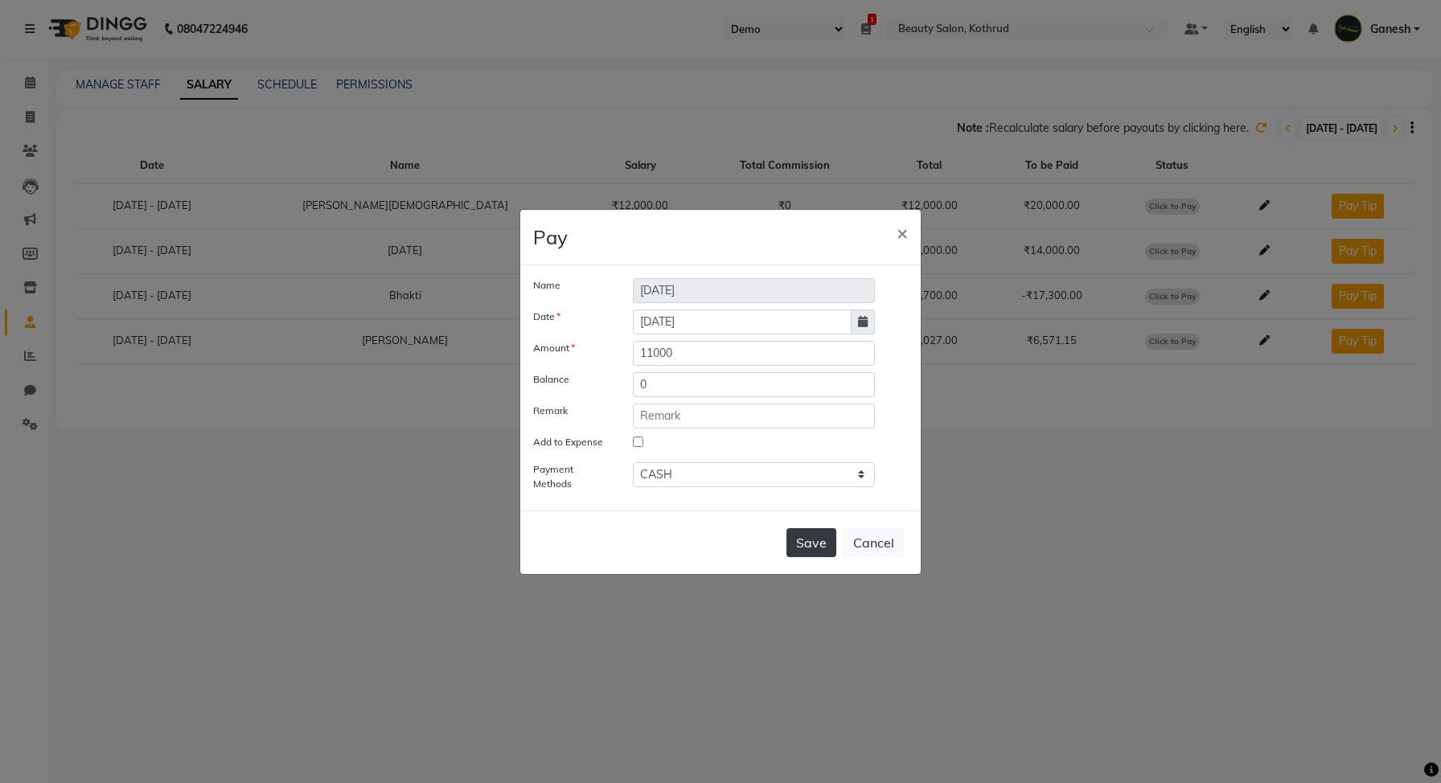
click at [821, 547] on button "Save" at bounding box center [812, 542] width 50 height 29
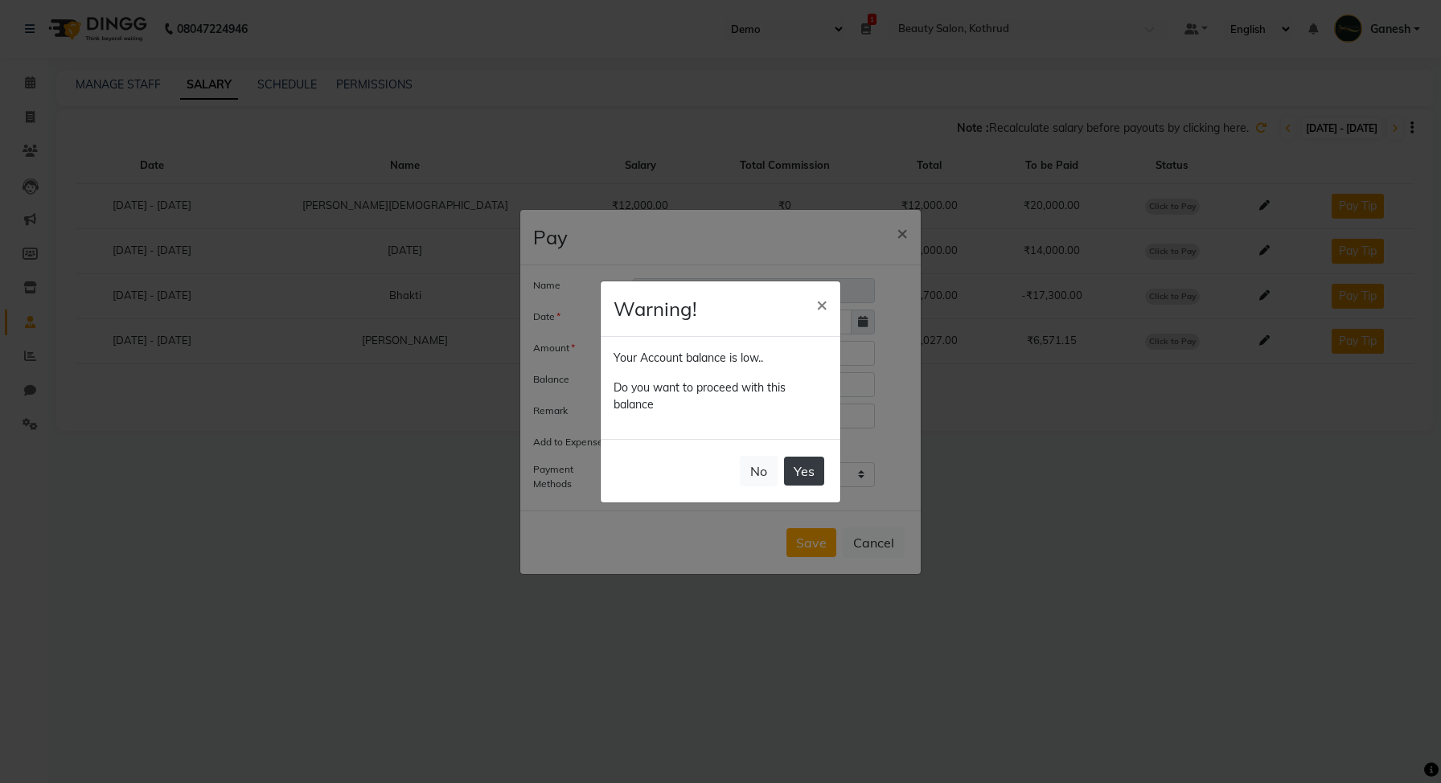
click at [816, 470] on button "Yes" at bounding box center [804, 471] width 40 height 29
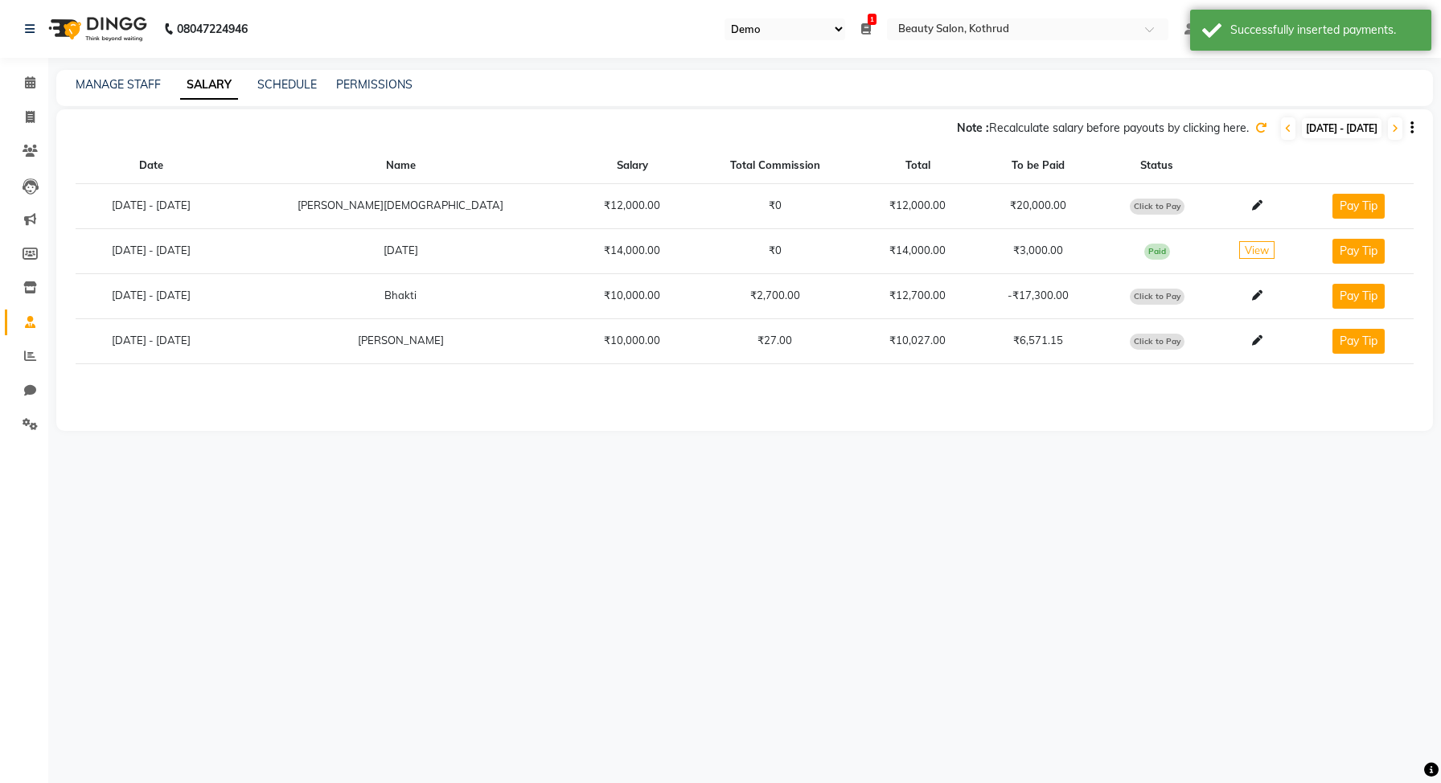
click at [1240, 251] on span "View" at bounding box center [1257, 250] width 35 height 18
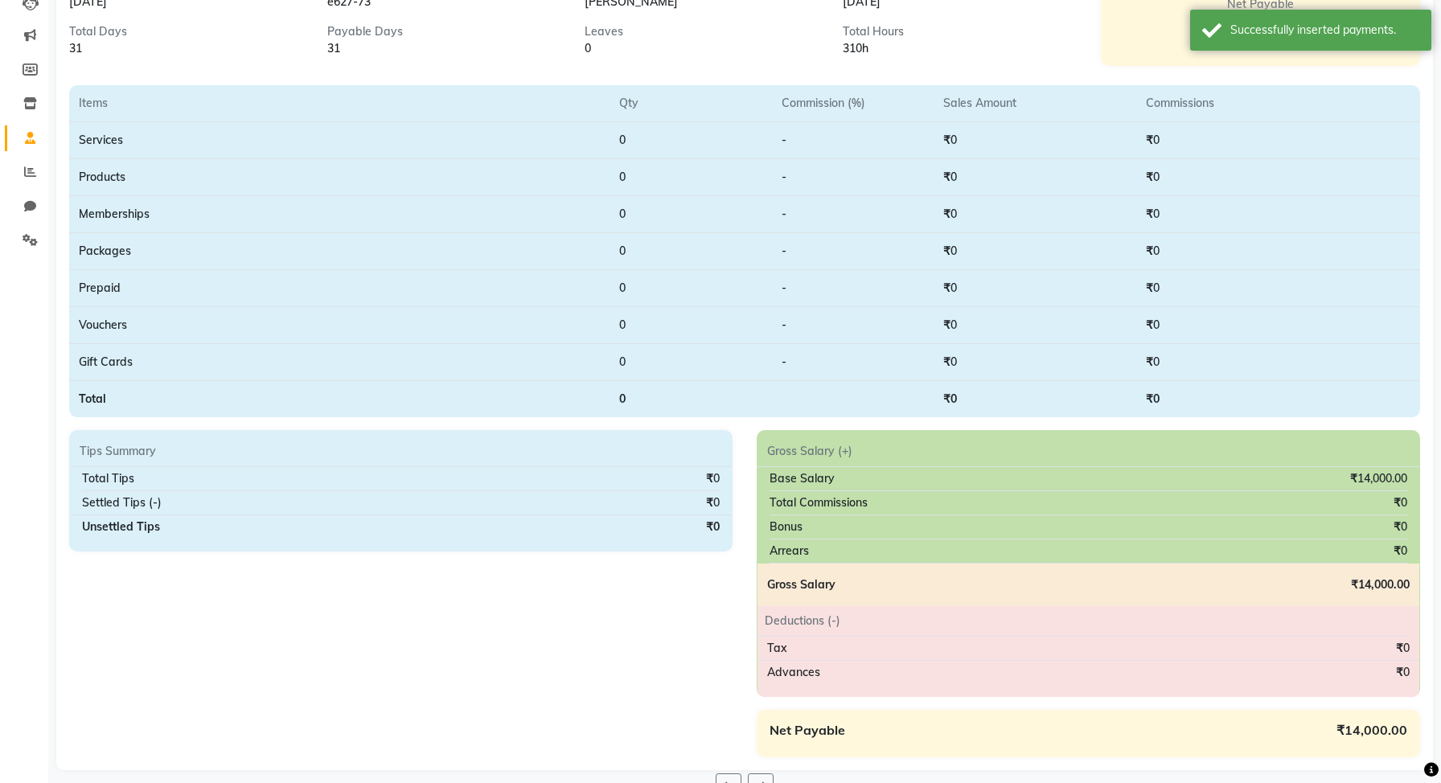
scroll to position [224, 0]
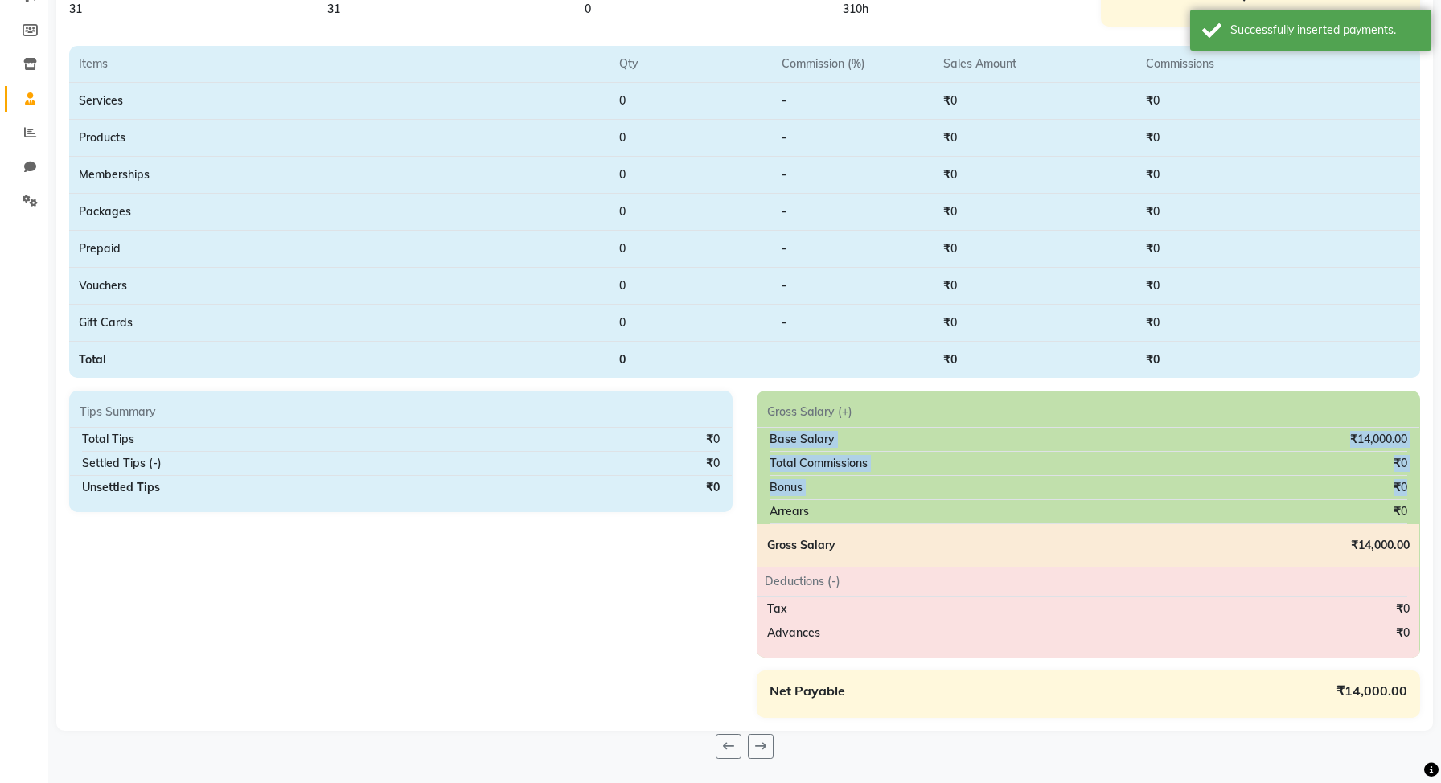
drag, startPoint x: 768, startPoint y: 440, endPoint x: 1271, endPoint y: 497, distance: 506.0
click at [1271, 497] on div "Gross Salary (+) Base Salary ₹14,000.00 Total Commissions ₹0 Bonus ₹0 Arrears ₹…" at bounding box center [1089, 524] width 664 height 267
drag, startPoint x: 782, startPoint y: 549, endPoint x: 1125, endPoint y: 570, distance: 344.1
click at [1125, 570] on div "Gross Salary (+) Base Salary ₹14,000.00 Total Commissions ₹0 Bonus ₹0 Arrears ₹…" at bounding box center [1089, 524] width 664 height 267
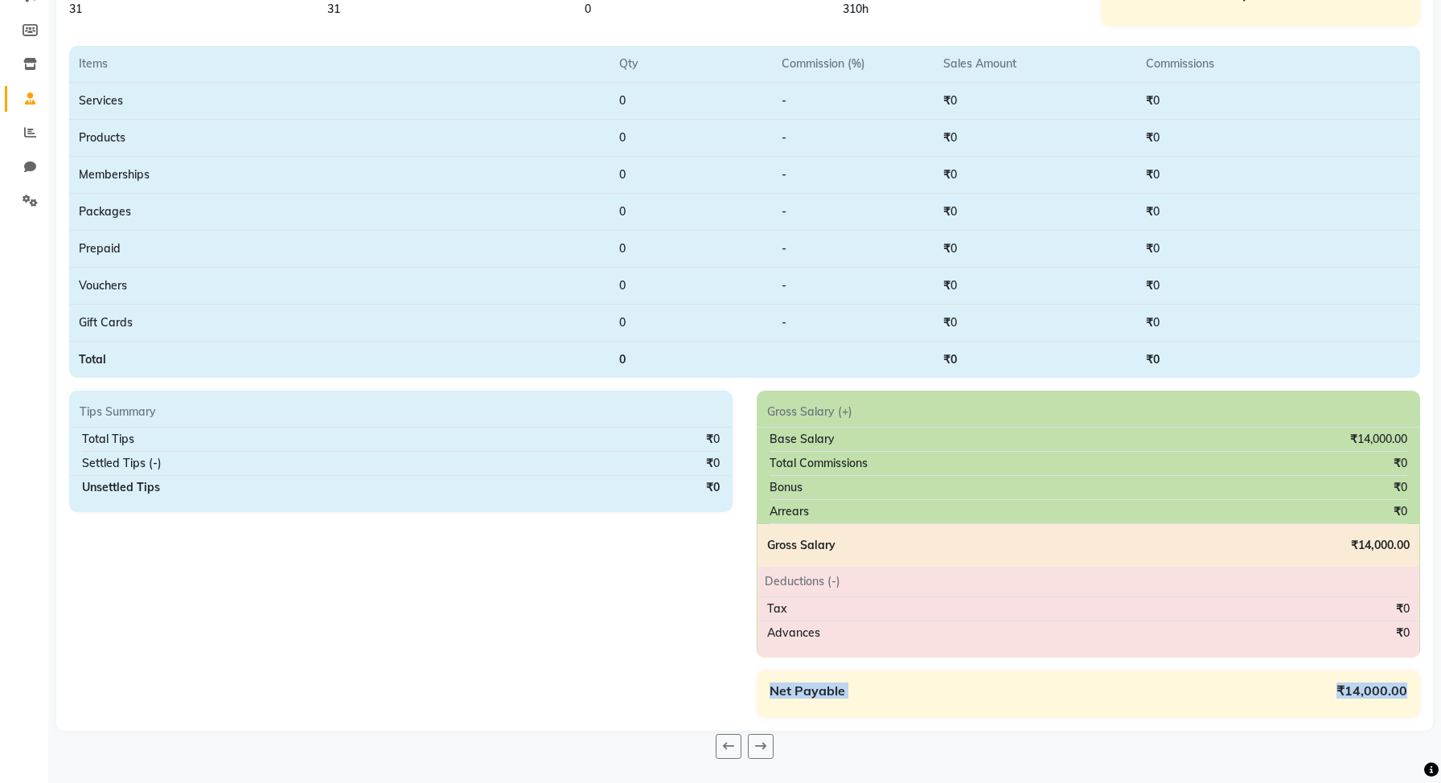
drag, startPoint x: 772, startPoint y: 689, endPoint x: 1439, endPoint y: 718, distance: 667.5
click at [1439, 722] on main "Salary Salary Slip Detailed Download Download Payslip Period [DATE] to [DATE] N…" at bounding box center [744, 314] width 1393 height 937
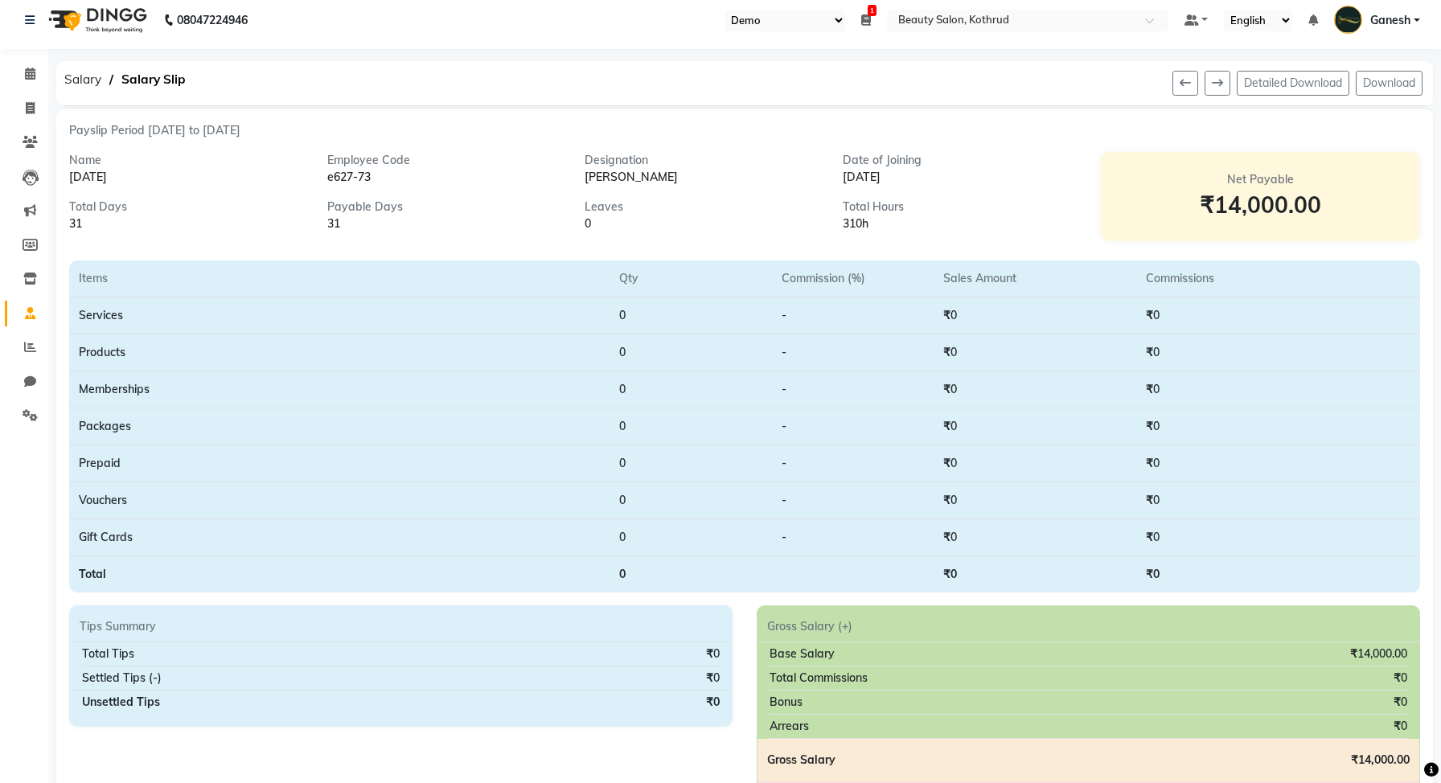
scroll to position [0, 0]
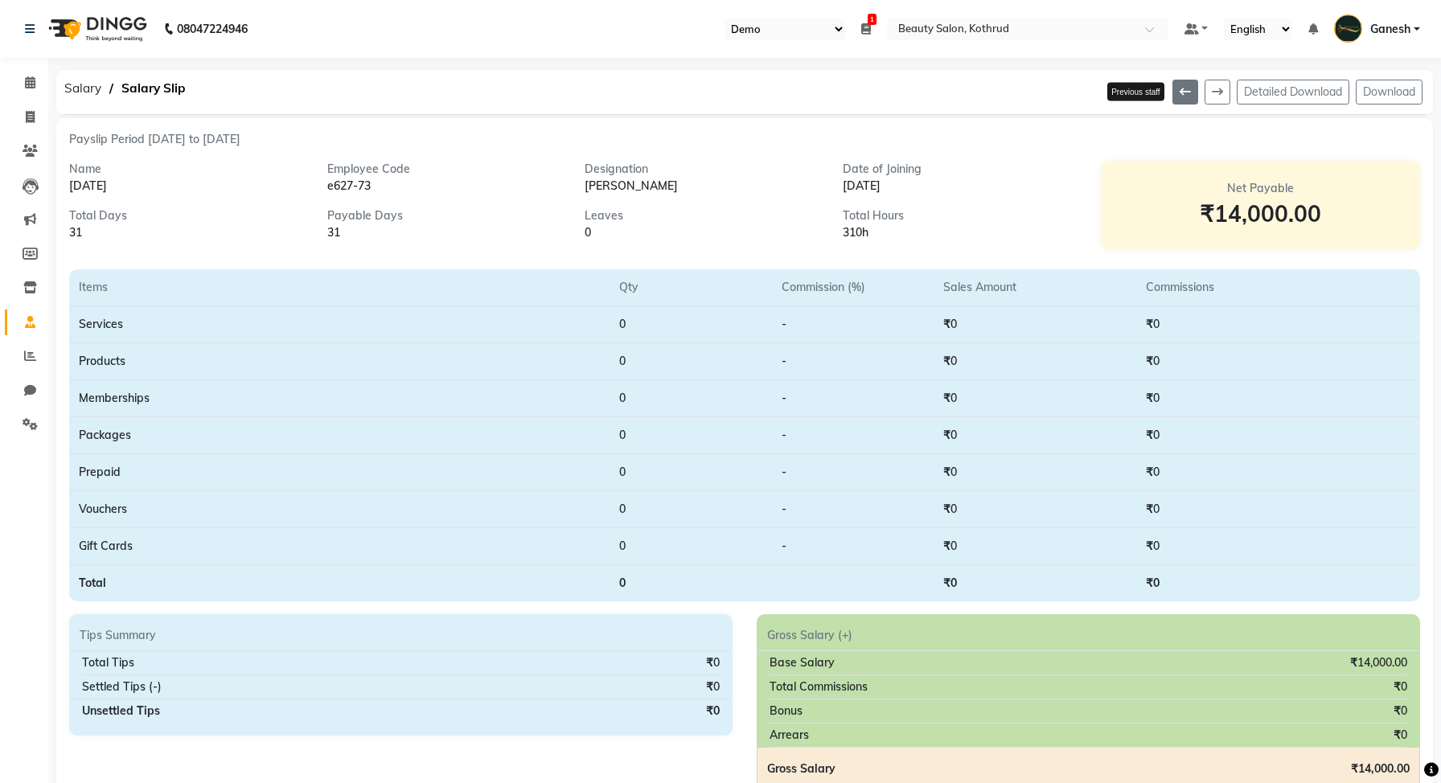
click at [1180, 97] on icon at bounding box center [1185, 91] width 11 height 11
click at [1213, 89] on icon at bounding box center [1217, 91] width 11 height 11
click at [1191, 88] on button at bounding box center [1186, 92] width 26 height 25
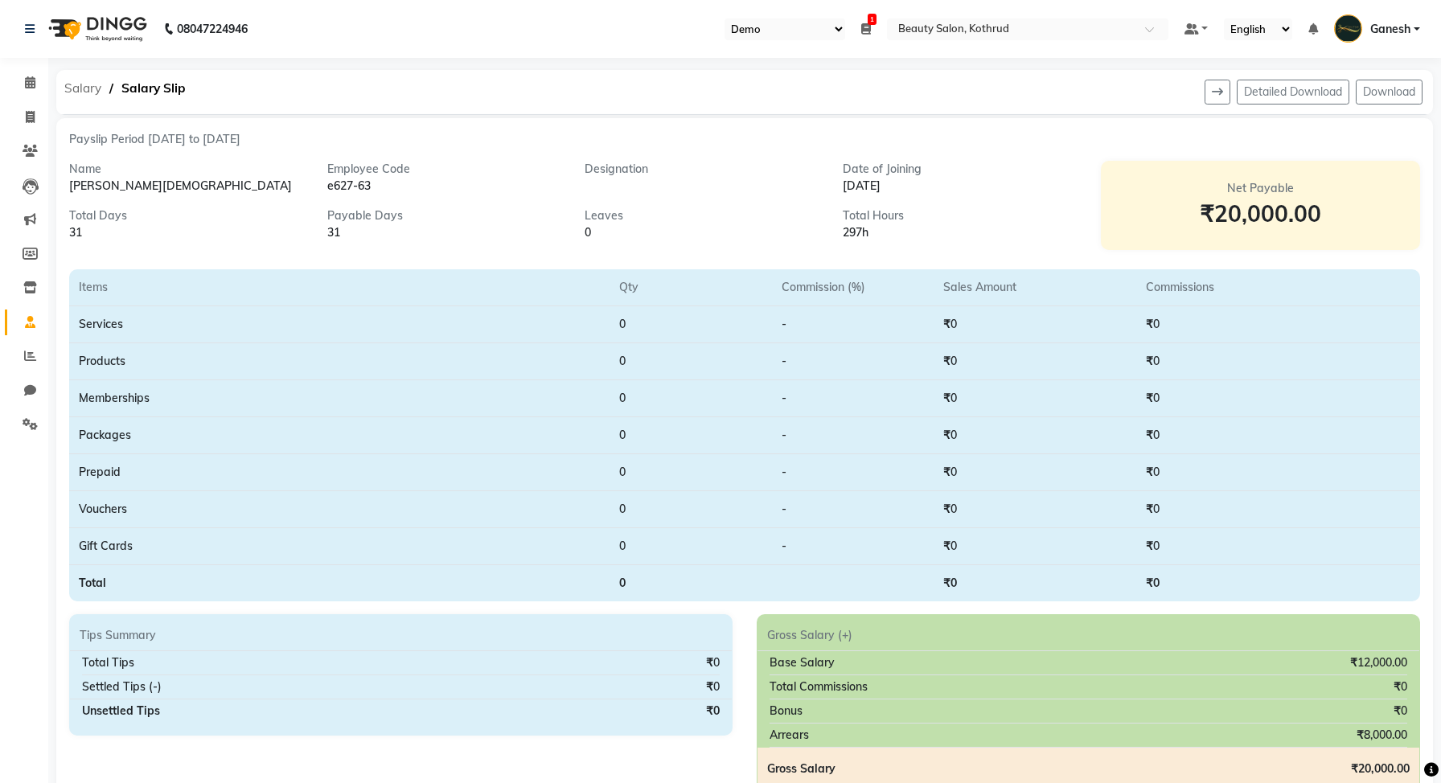
click at [94, 93] on span "Salary" at bounding box center [82, 88] width 53 height 29
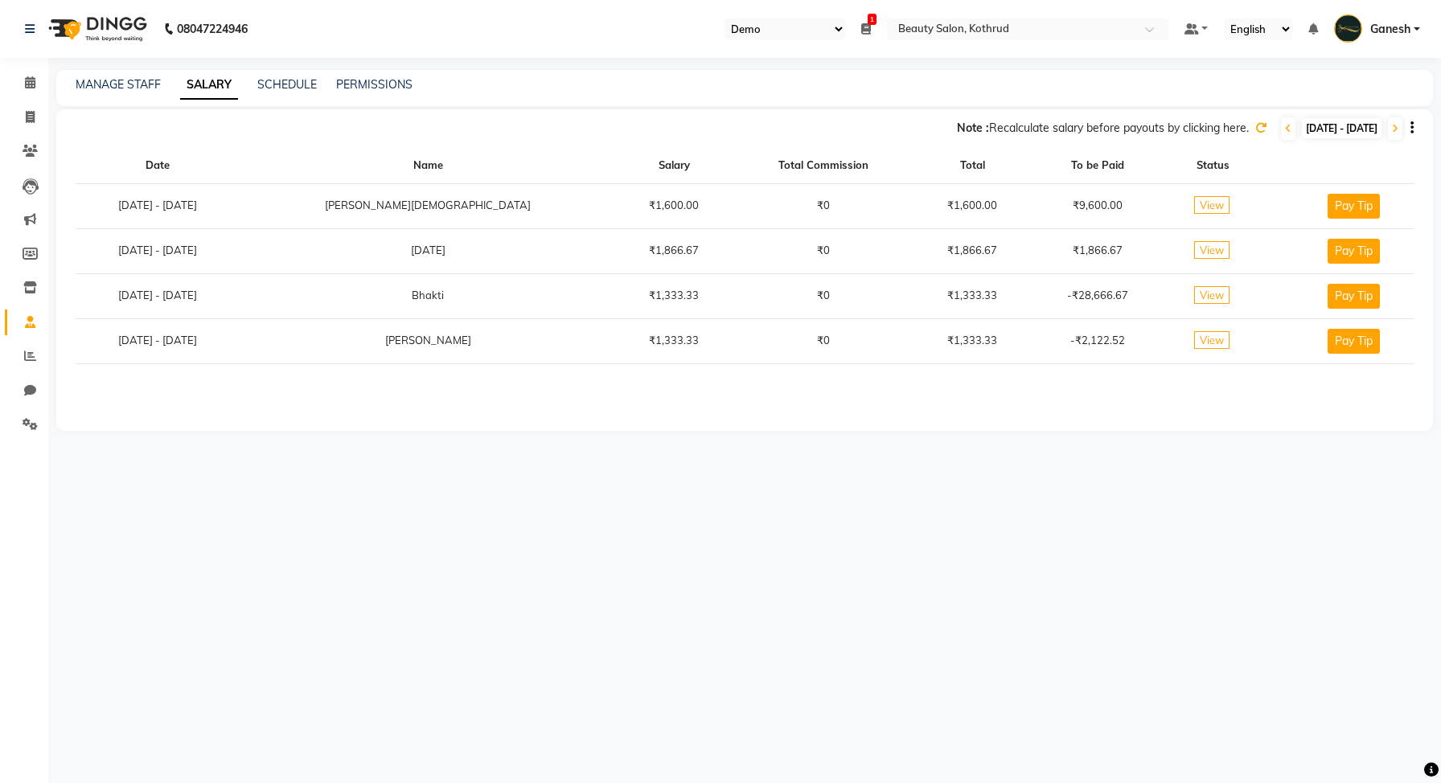
click at [1348, 252] on button "Pay Tip" at bounding box center [1354, 251] width 52 height 25
select select "1"
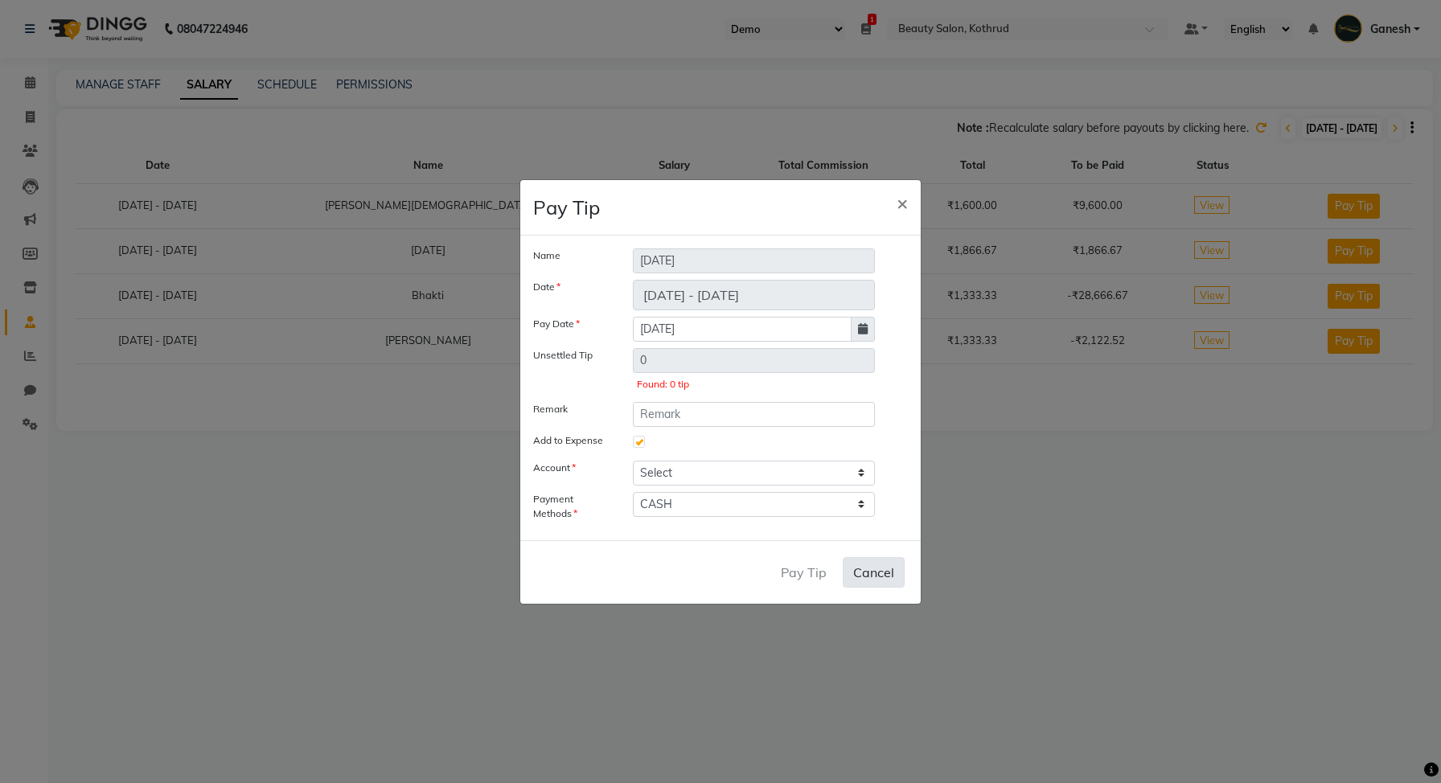
click at [878, 568] on button "Cancel" at bounding box center [874, 572] width 62 height 31
checkbox input "false"
select select
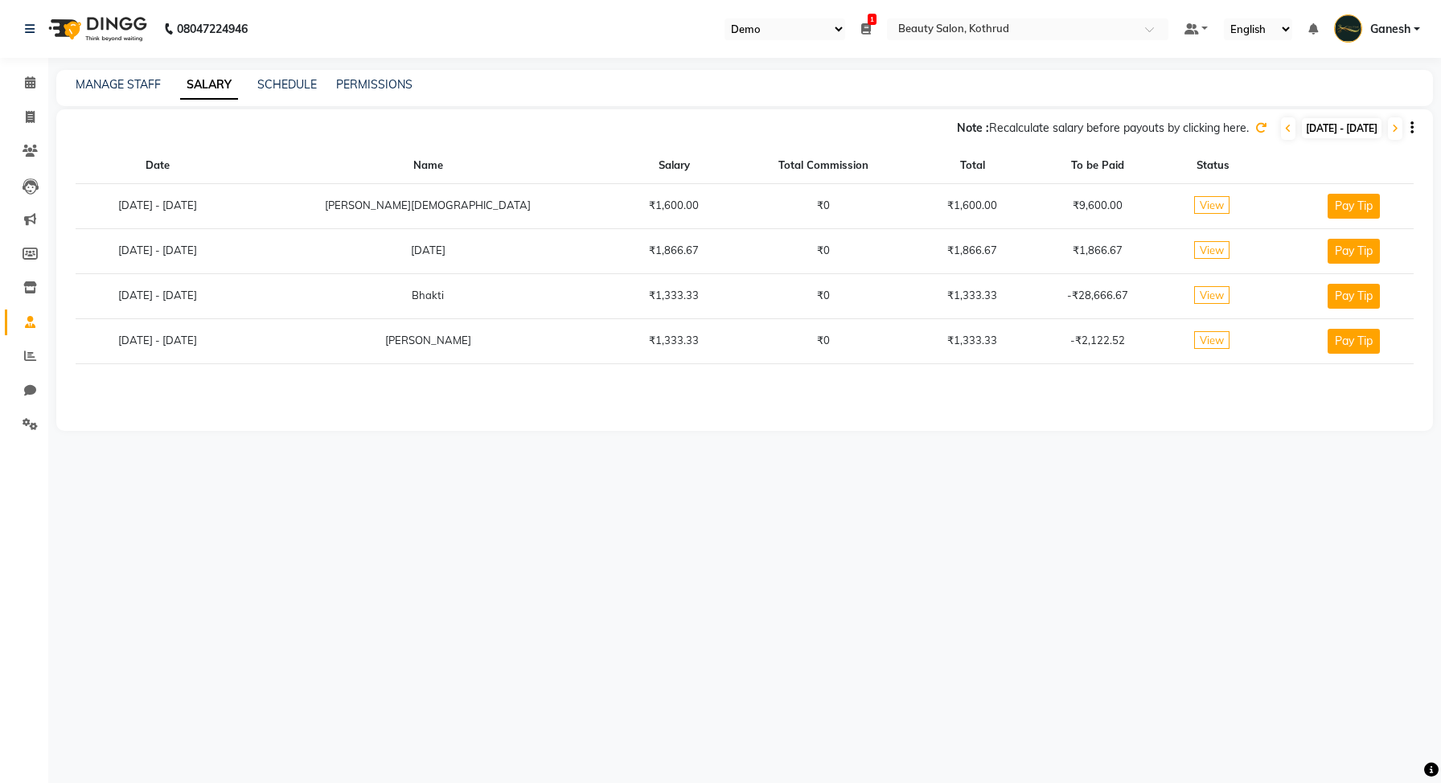
click at [1195, 249] on span "View" at bounding box center [1212, 250] width 35 height 18
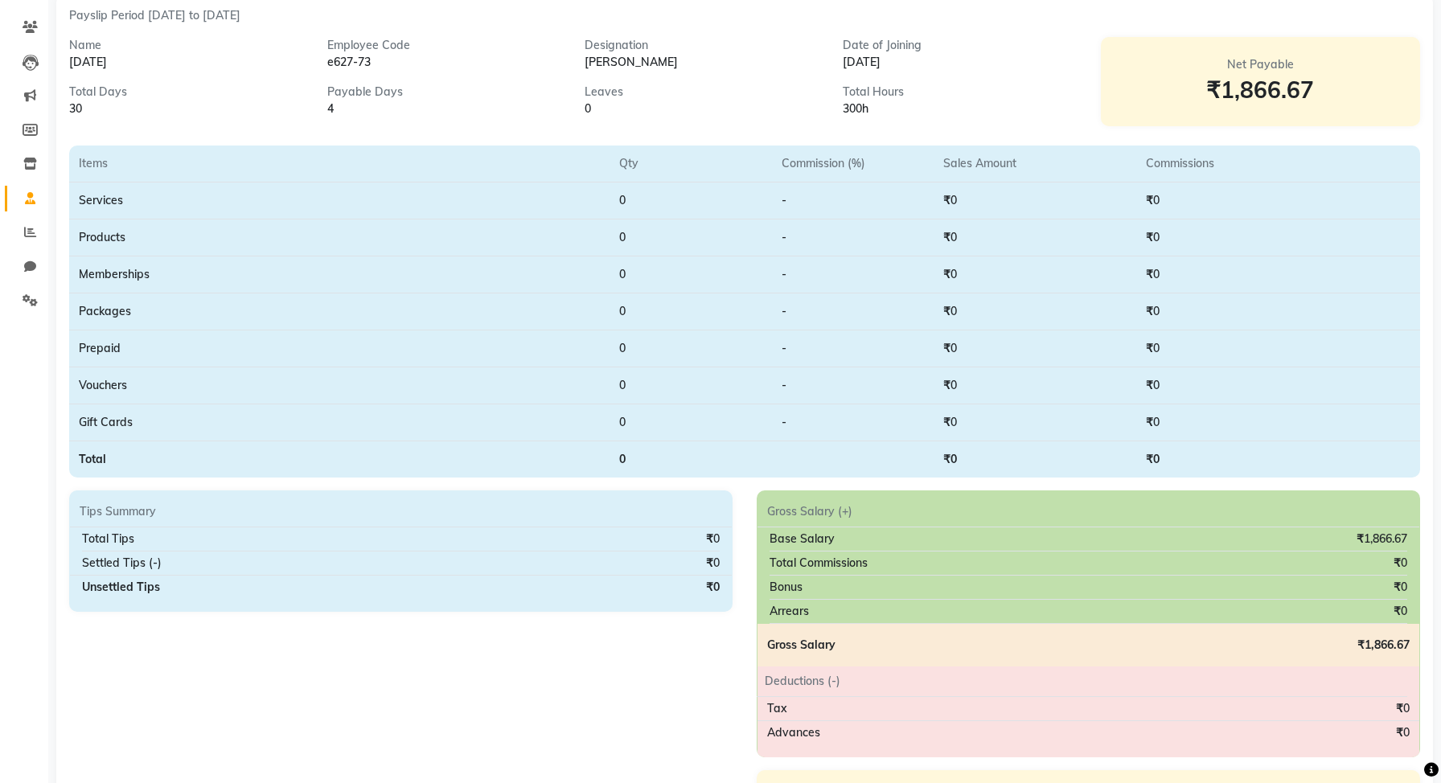
scroll to position [224, 0]
